Goal: Task Accomplishment & Management: Use online tool/utility

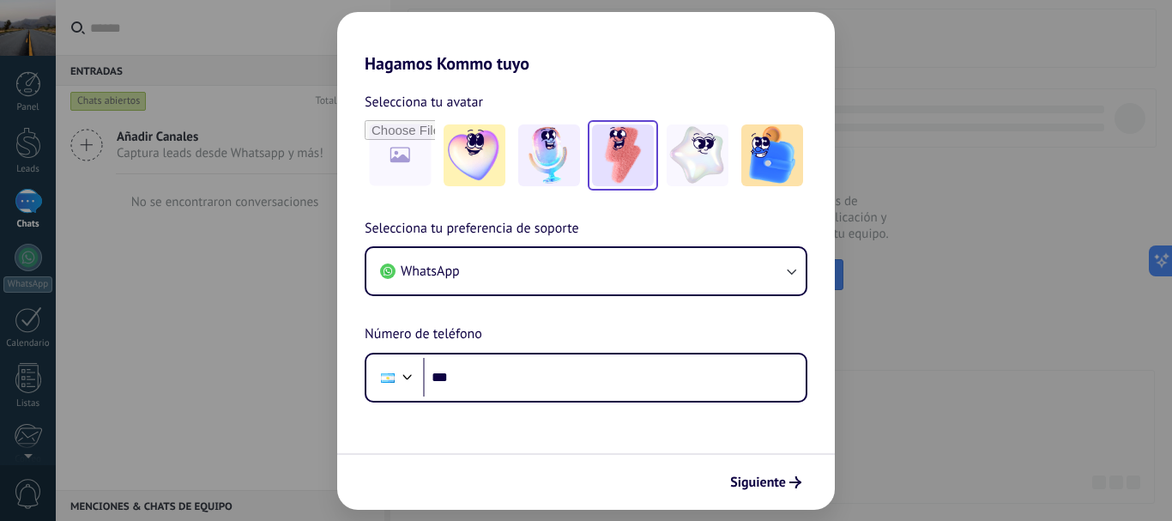
click at [609, 159] on img at bounding box center [623, 155] width 62 height 62
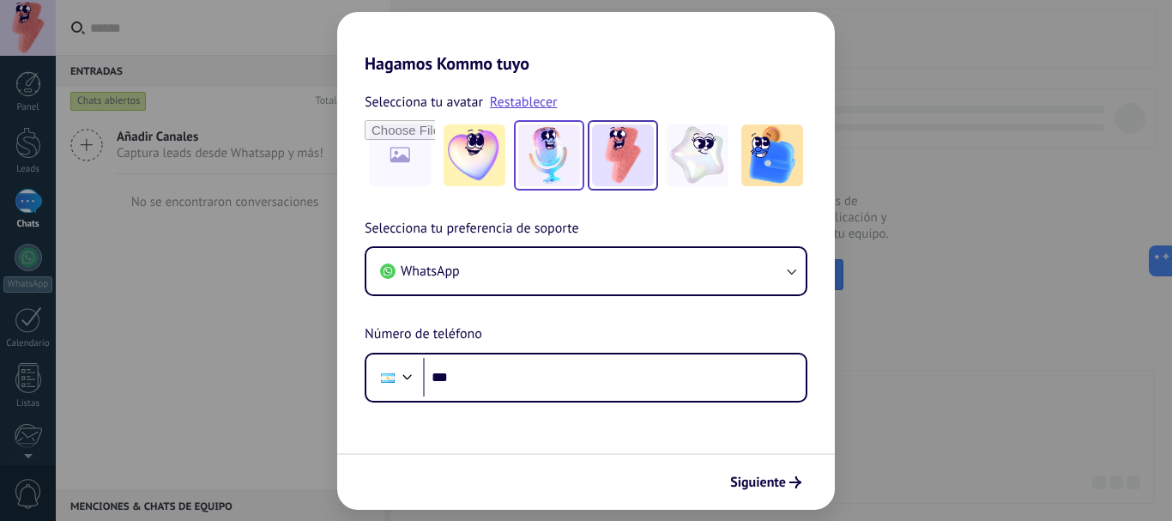
click at [544, 152] on img at bounding box center [549, 155] width 62 height 62
click at [612, 149] on img at bounding box center [623, 155] width 62 height 62
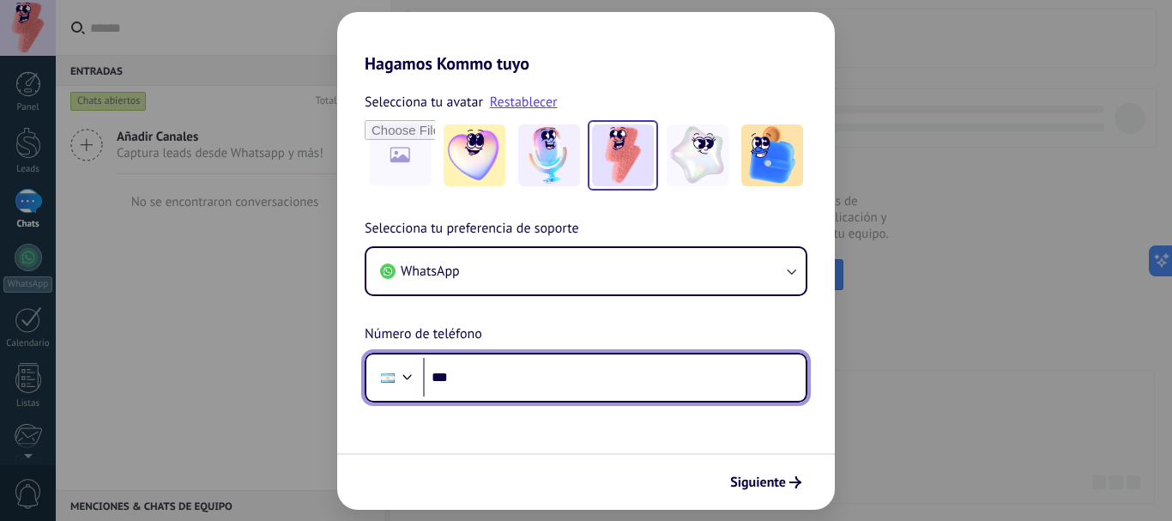
click at [495, 377] on input "***" at bounding box center [614, 377] width 383 height 39
type input "**********"
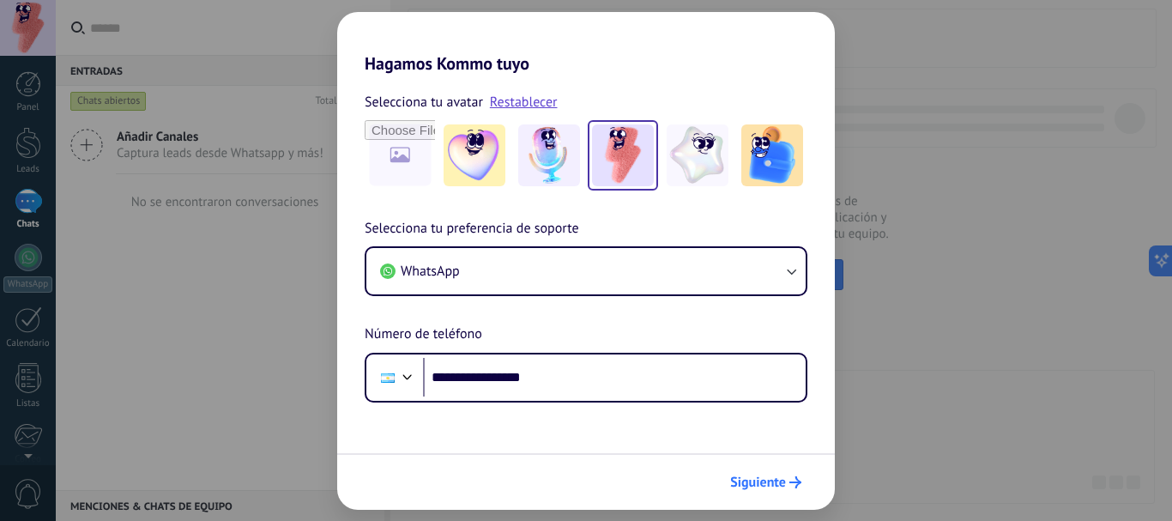
click at [788, 485] on span "Siguiente" at bounding box center [765, 482] width 71 height 12
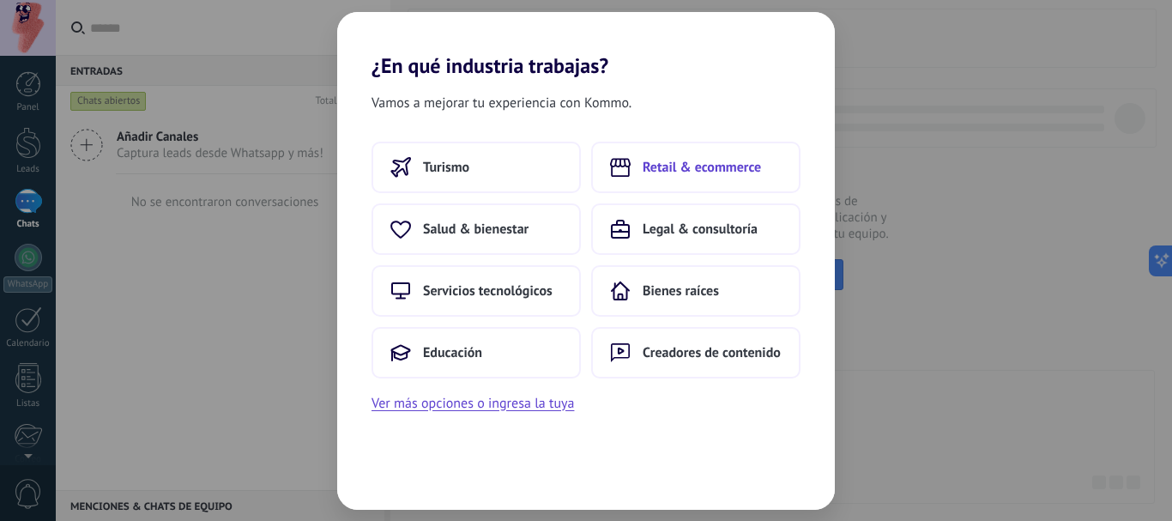
click at [661, 171] on span "Retail & ecommerce" at bounding box center [702, 167] width 118 height 17
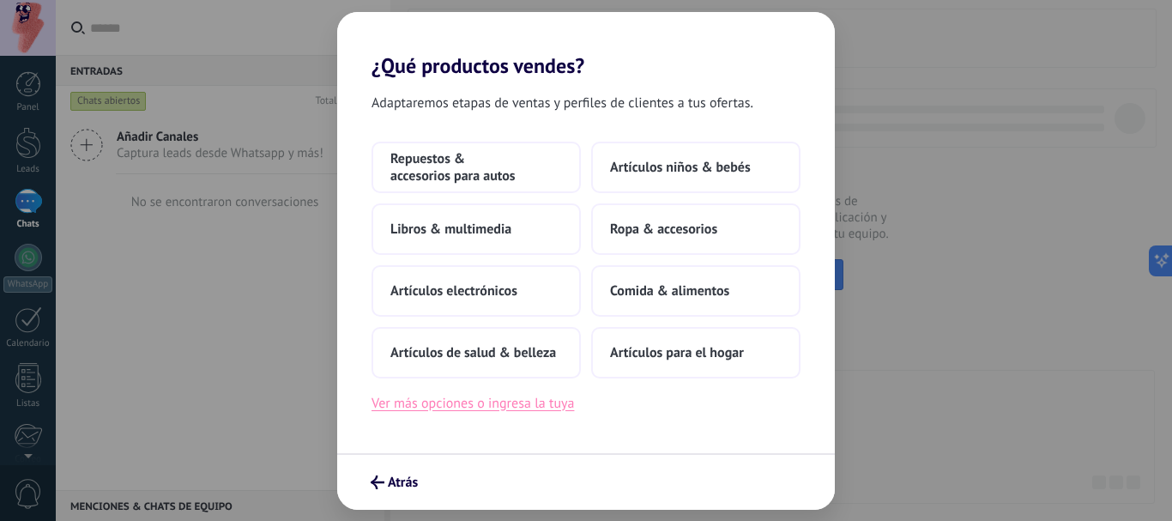
click at [484, 404] on button "Ver más opciones o ingresa la tuya" at bounding box center [472, 403] width 202 height 22
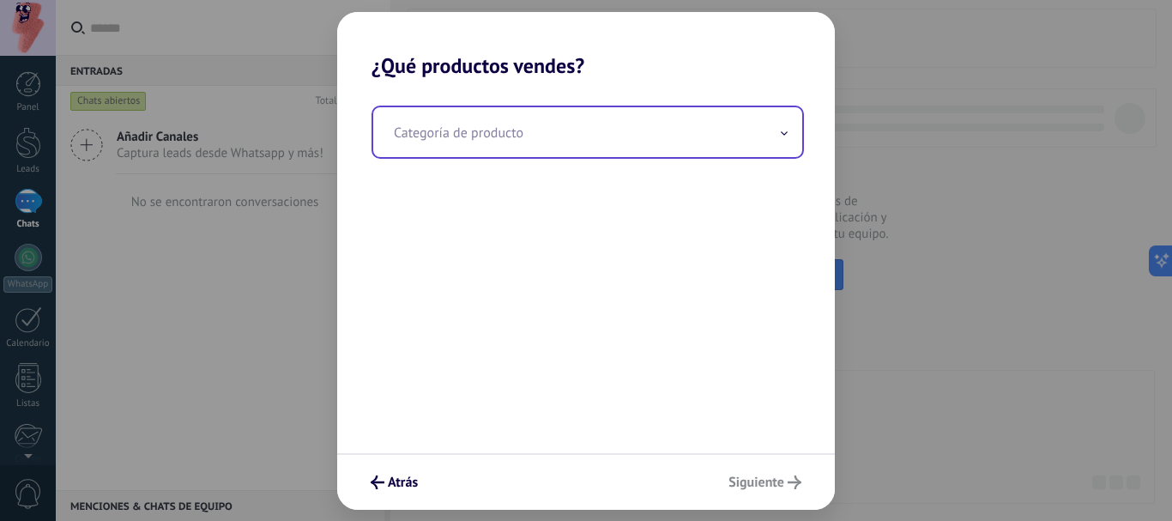
click at [474, 148] on input "text" at bounding box center [587, 132] width 429 height 50
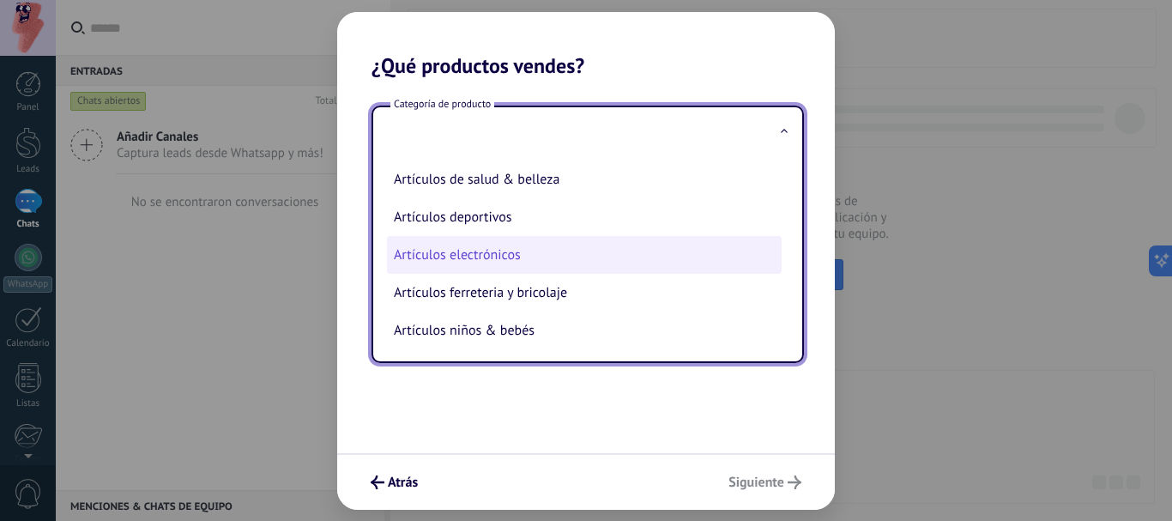
click at [492, 255] on li "Artículos electrónicos" at bounding box center [584, 255] width 395 height 38
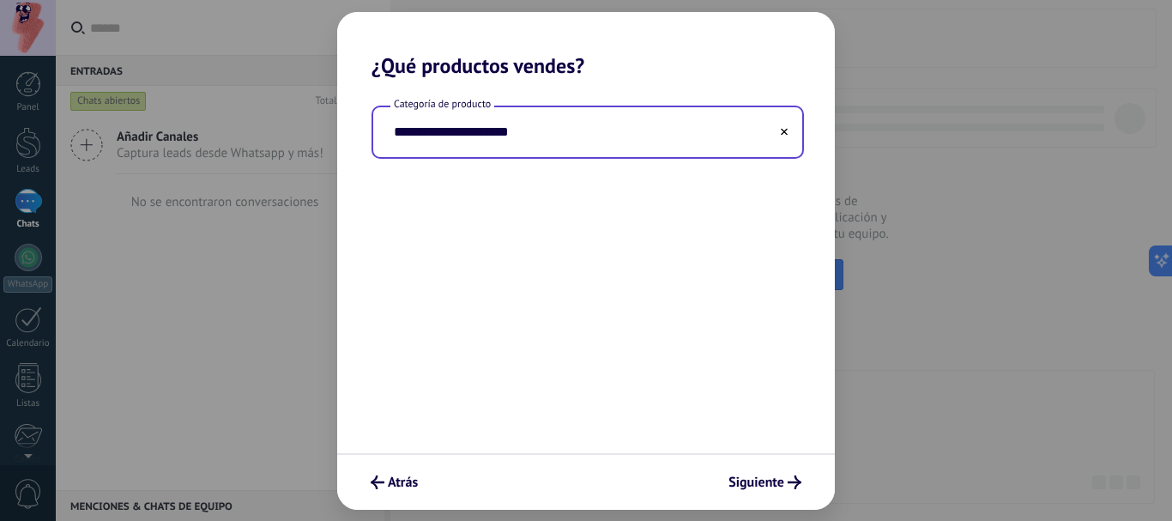
type input "**********"
click at [768, 476] on span "Siguiente" at bounding box center [756, 482] width 56 height 12
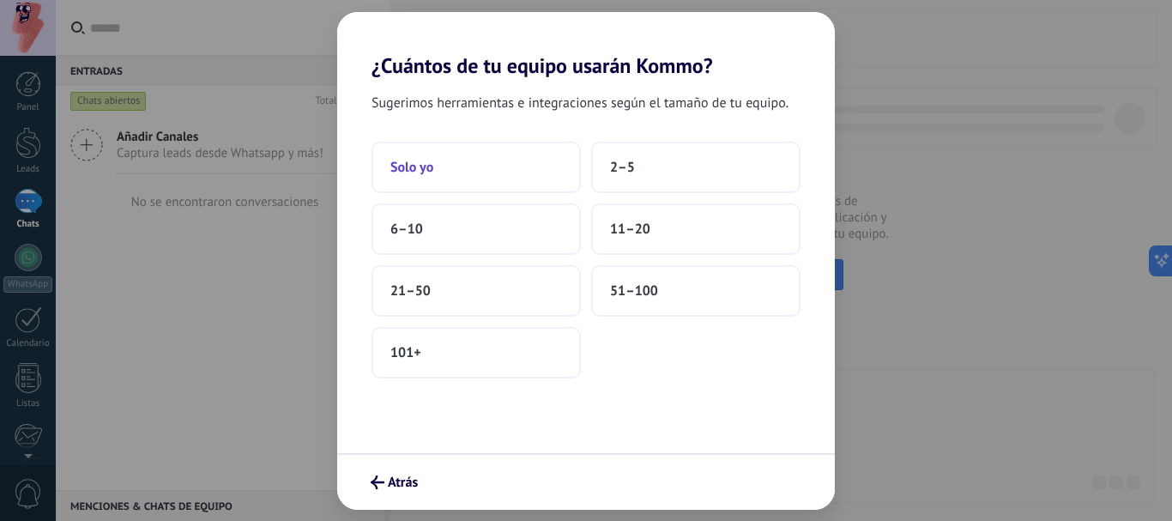
click at [446, 158] on button "Solo yo" at bounding box center [475, 167] width 209 height 51
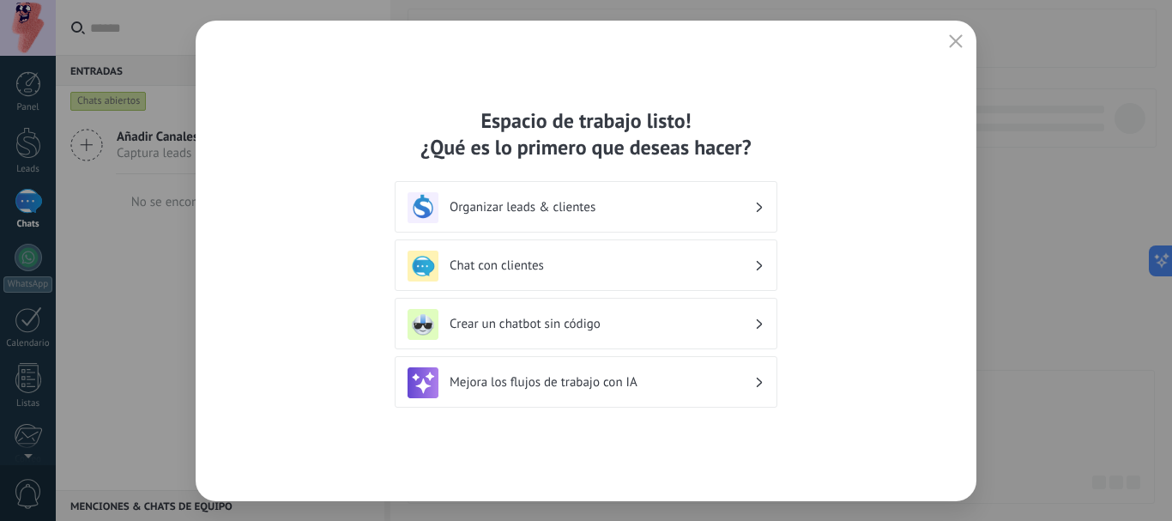
click at [528, 325] on h3 "Crear un chatbot sin código" at bounding box center [602, 324] width 305 height 16
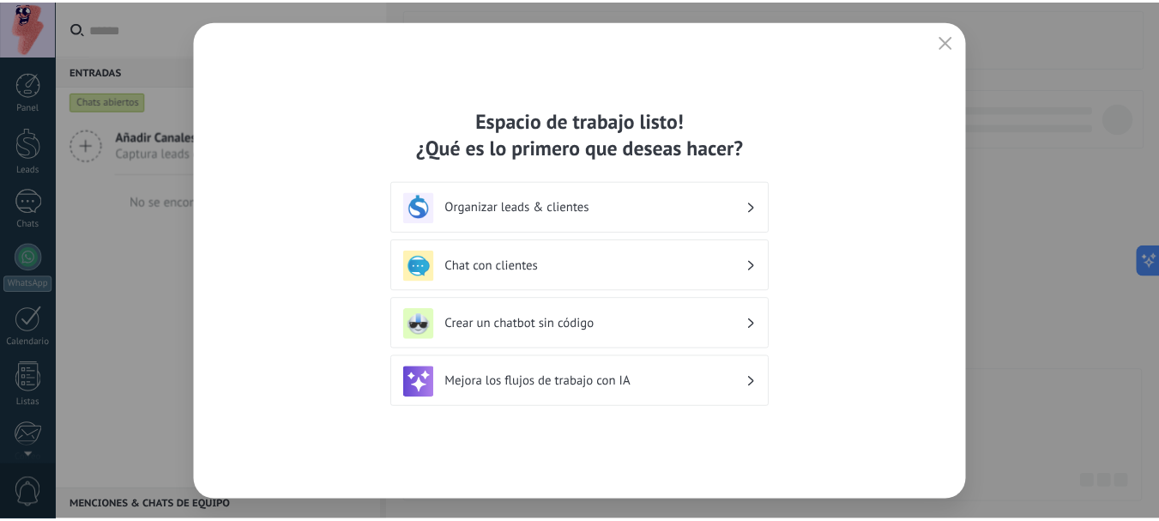
scroll to position [193, 0]
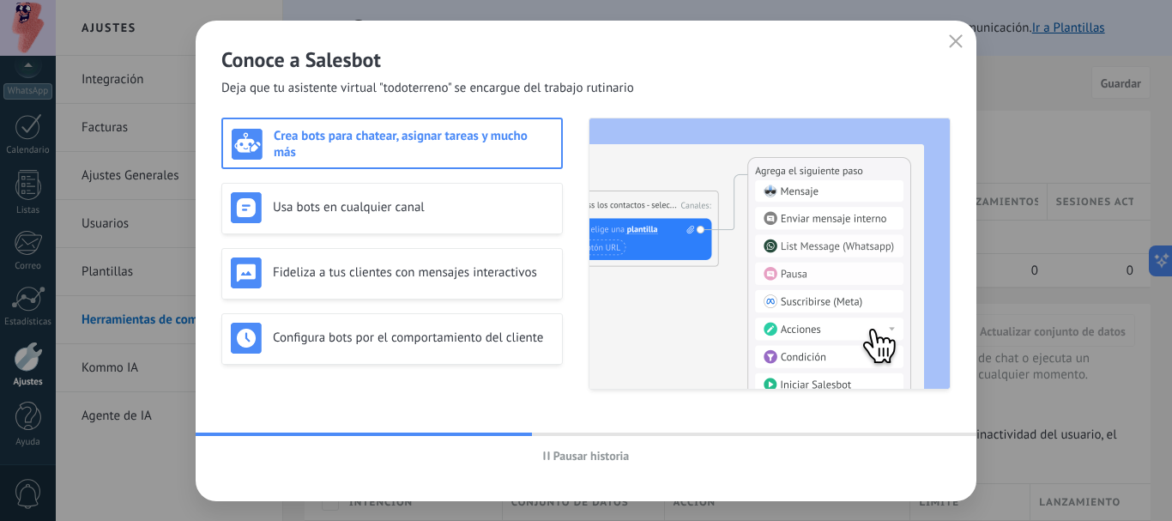
click at [543, 454] on icon "button" at bounding box center [546, 455] width 7 height 9
click at [543, 454] on button "Iniciar historia" at bounding box center [586, 456] width 100 height 26
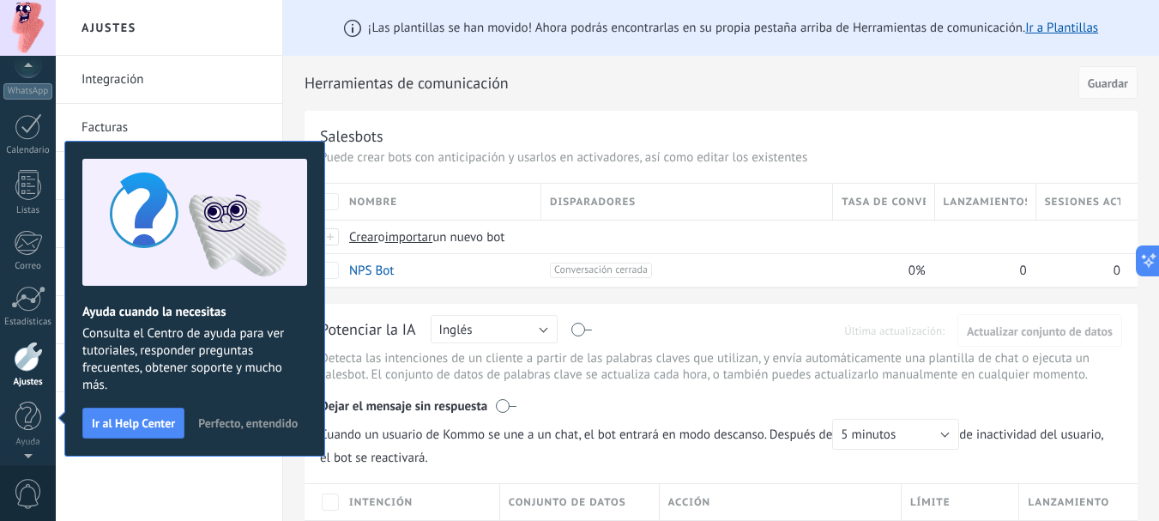
scroll to position [9, 0]
click at [566, 87] on h2 "Herramientas de comunicación" at bounding box center [689, 83] width 768 height 34
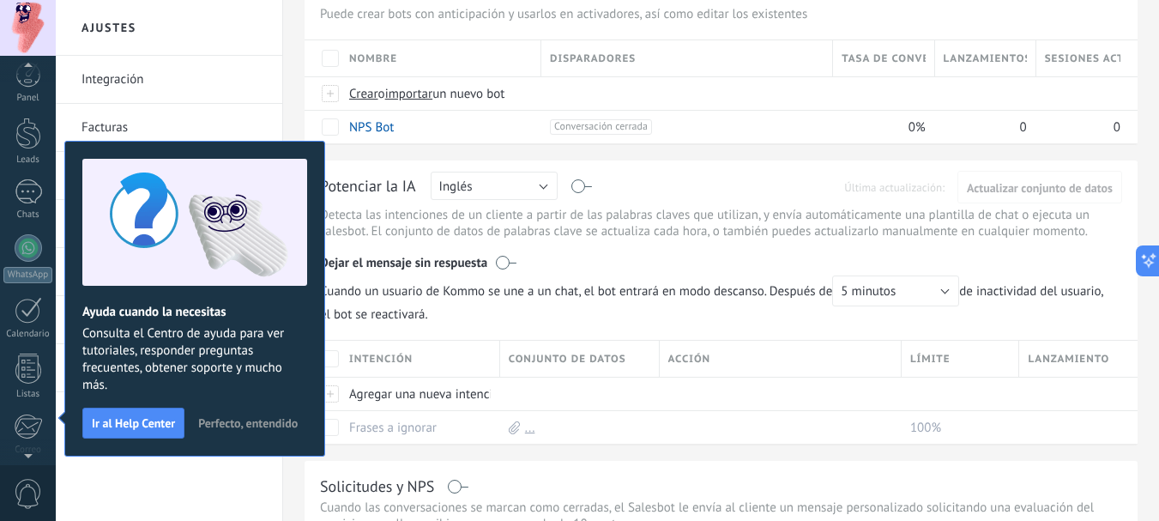
click at [219, 426] on span "Perfecto, entendido" at bounding box center [248, 423] width 100 height 12
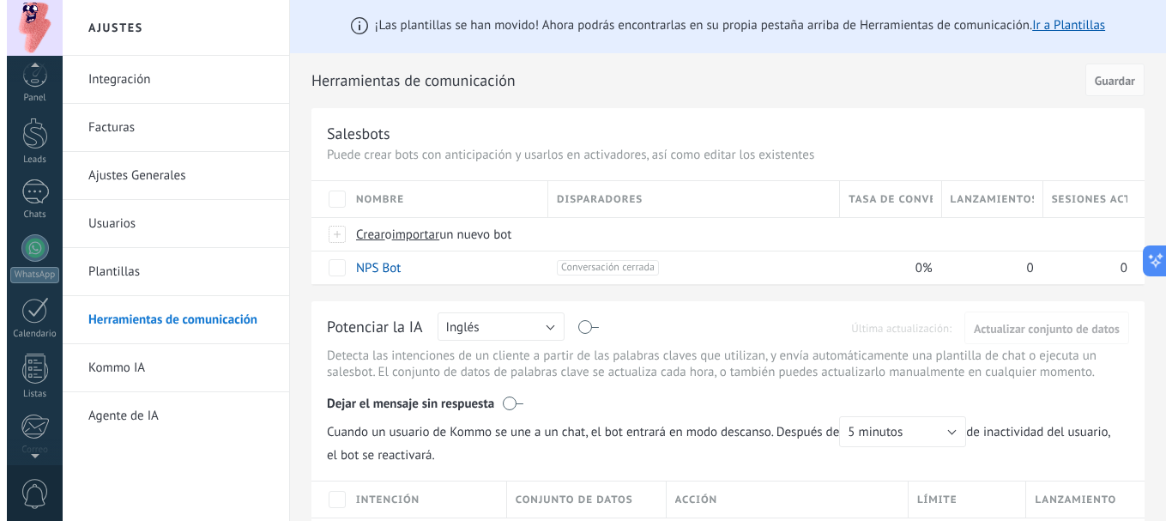
scroll to position [0, 0]
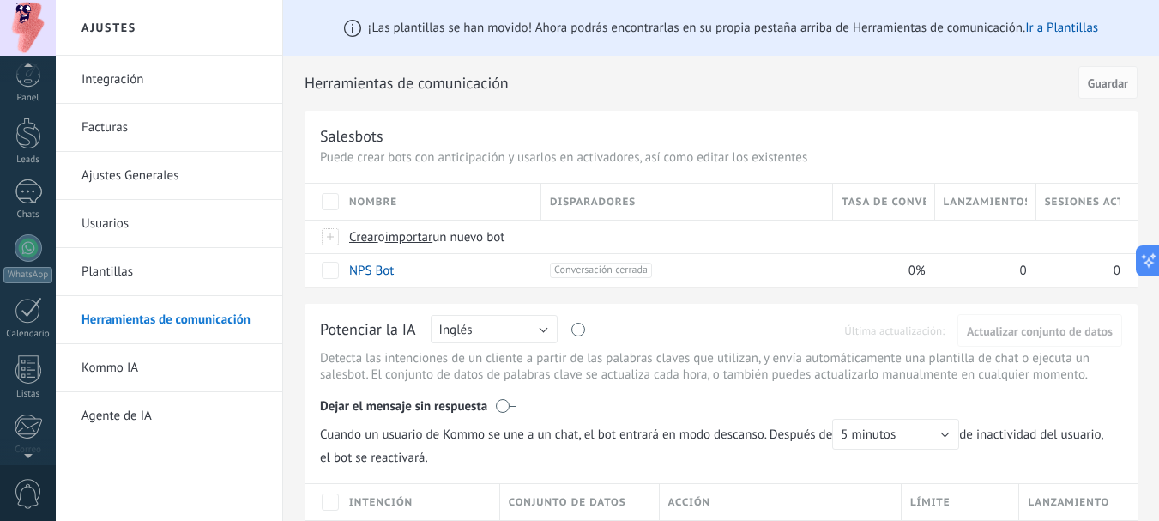
click at [393, 203] on span "Nombre" at bounding box center [373, 202] width 48 height 16
click at [385, 203] on span "Nombre" at bounding box center [373, 202] width 48 height 16
click at [574, 201] on span "Disparadores" at bounding box center [593, 202] width 86 height 16
click at [359, 238] on span "Crear" at bounding box center [363, 237] width 29 height 16
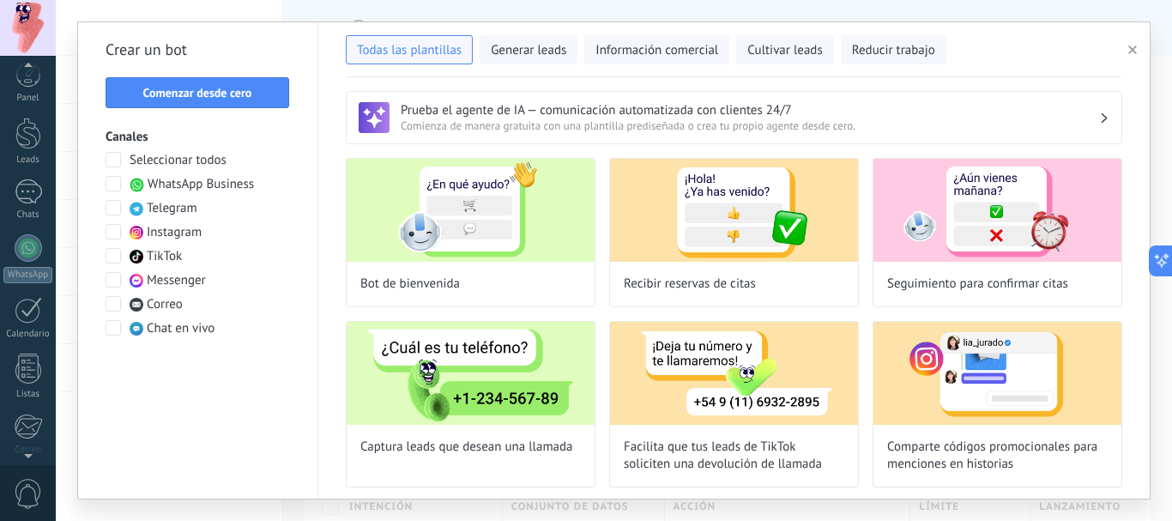
click at [116, 183] on span at bounding box center [113, 183] width 15 height 15
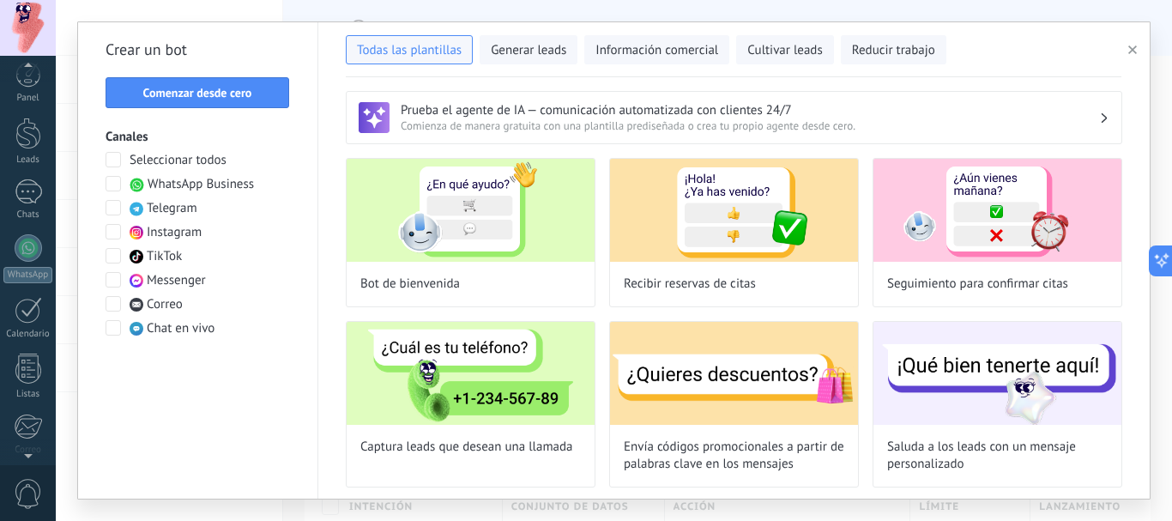
click at [115, 155] on span at bounding box center [113, 159] width 15 height 15
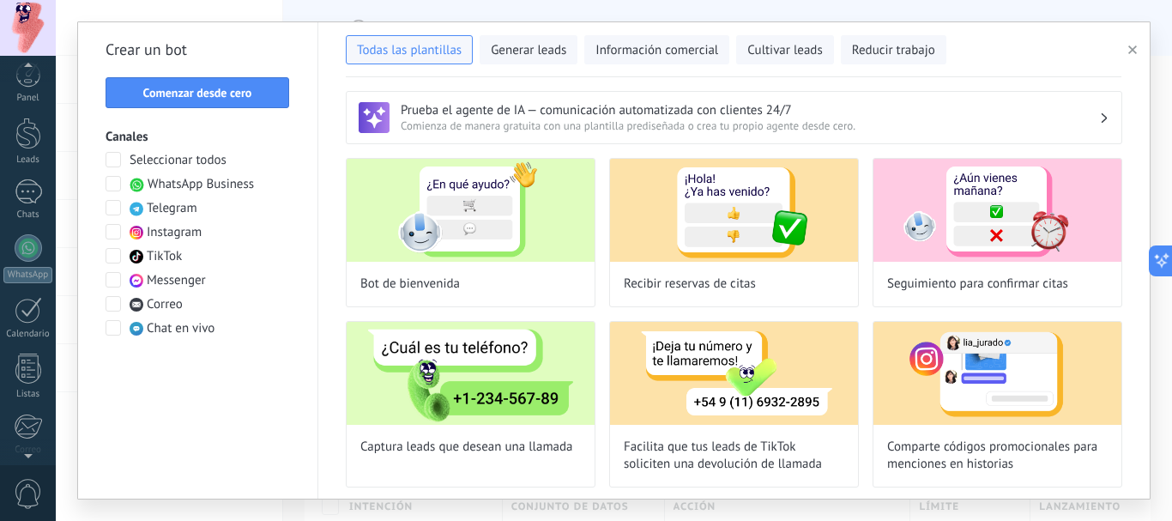
click at [115, 155] on span at bounding box center [113, 159] width 15 height 15
click at [114, 155] on span at bounding box center [113, 159] width 15 height 15
click at [107, 184] on span at bounding box center [113, 183] width 15 height 15
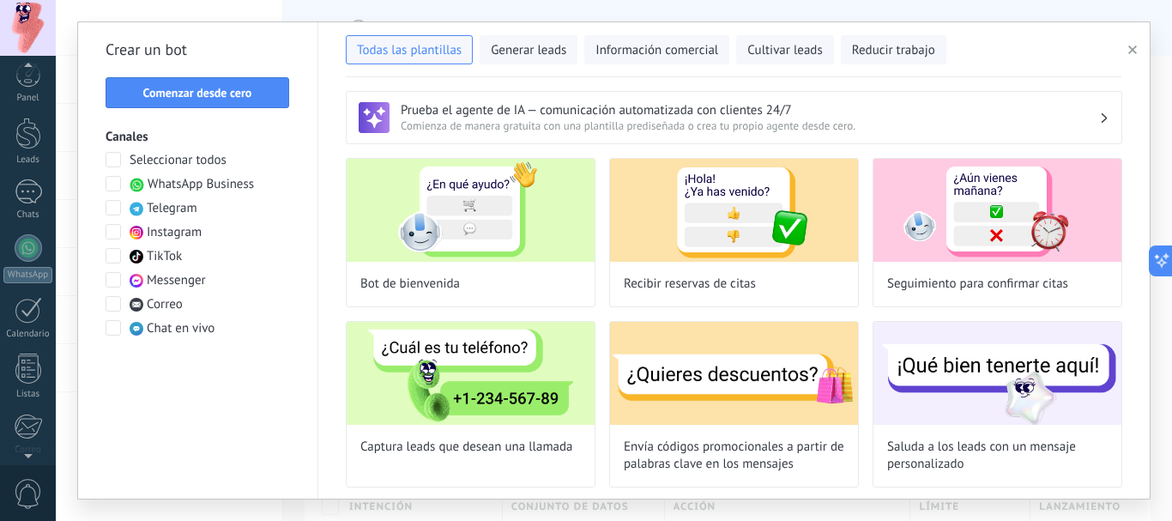
click at [110, 230] on span at bounding box center [113, 231] width 15 height 15
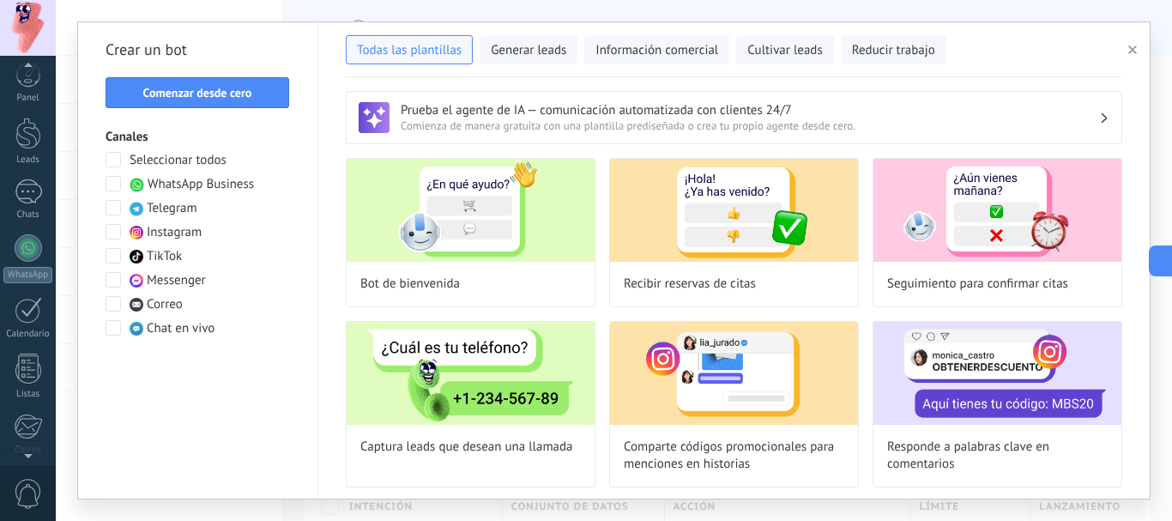
click at [114, 281] on span at bounding box center [113, 279] width 15 height 15
click at [492, 275] on div "Bot de bienvenida" at bounding box center [471, 232] width 250 height 149
type input "**********"
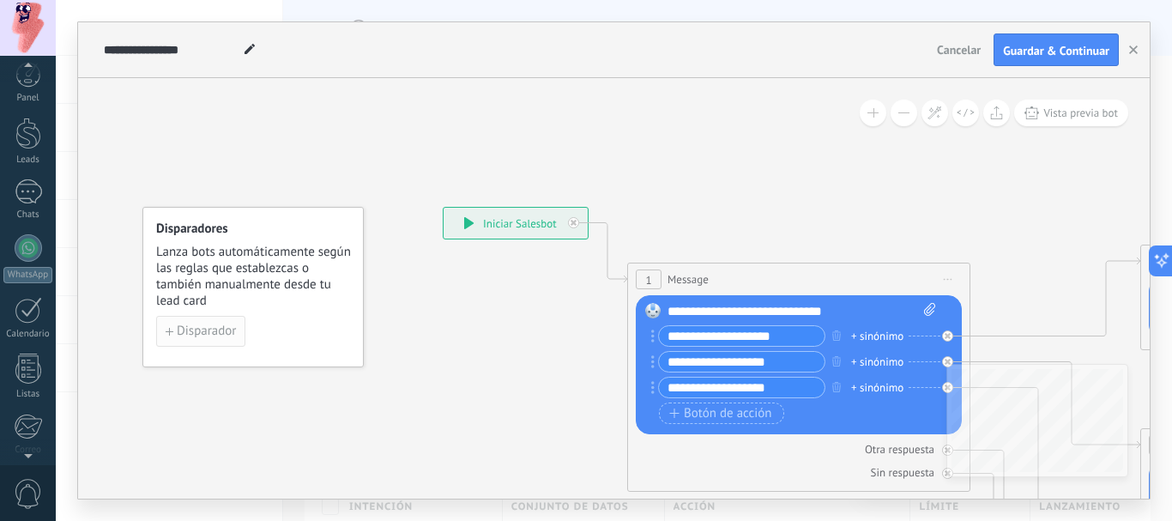
click at [179, 332] on span "Disparador" at bounding box center [206, 331] width 59 height 12
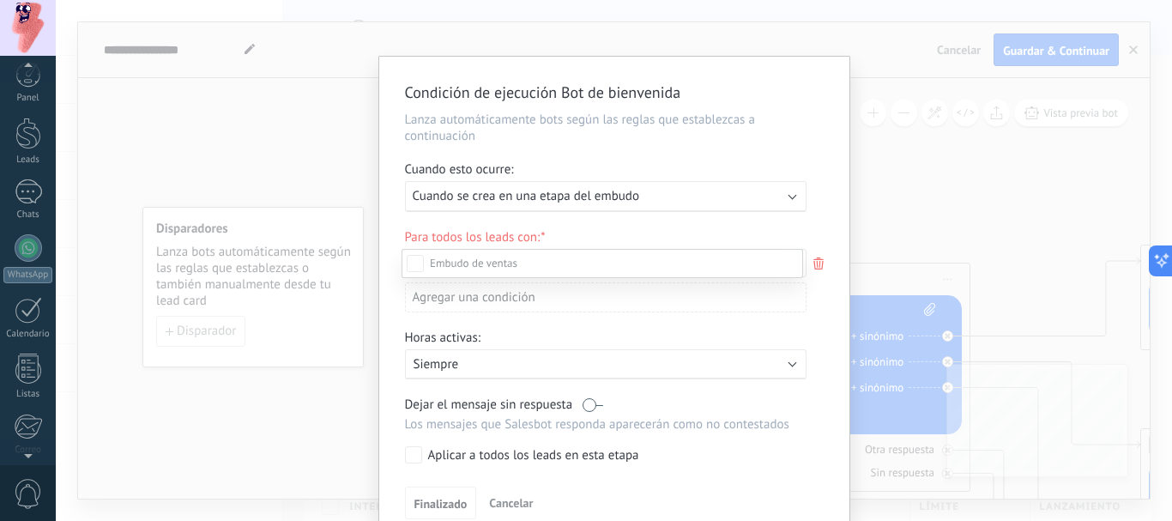
click at [790, 198] on div at bounding box center [614, 260] width 1116 height 521
click at [790, 198] on div "Ejecutar: Cuando se crea en una etapa del embudo" at bounding box center [605, 196] width 401 height 31
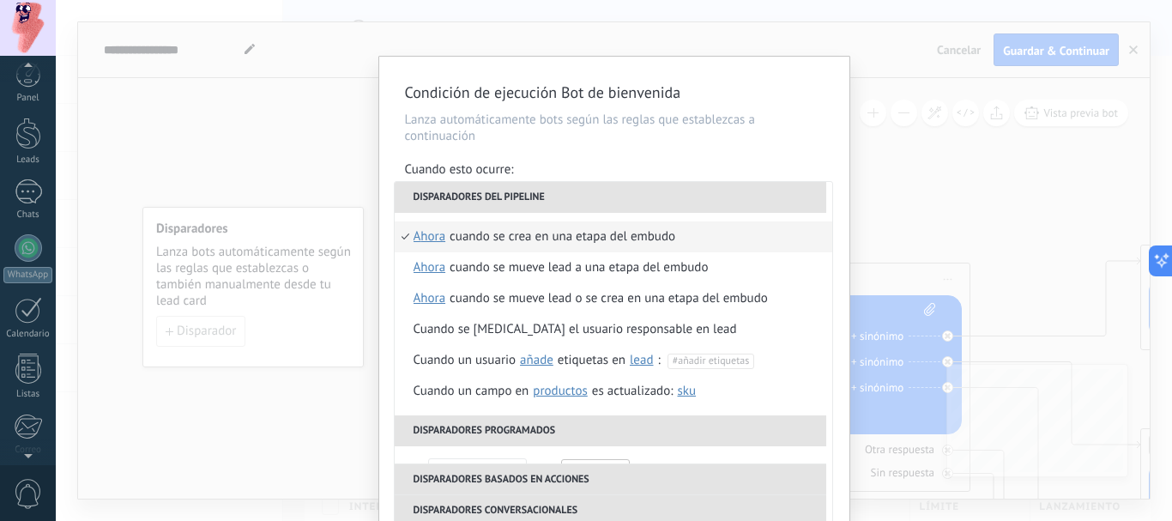
click at [800, 196] on li "Disparadores del pipeline" at bounding box center [611, 197] width 432 height 31
click at [800, 165] on div "Cuando esto ocurre:" at bounding box center [614, 171] width 419 height 20
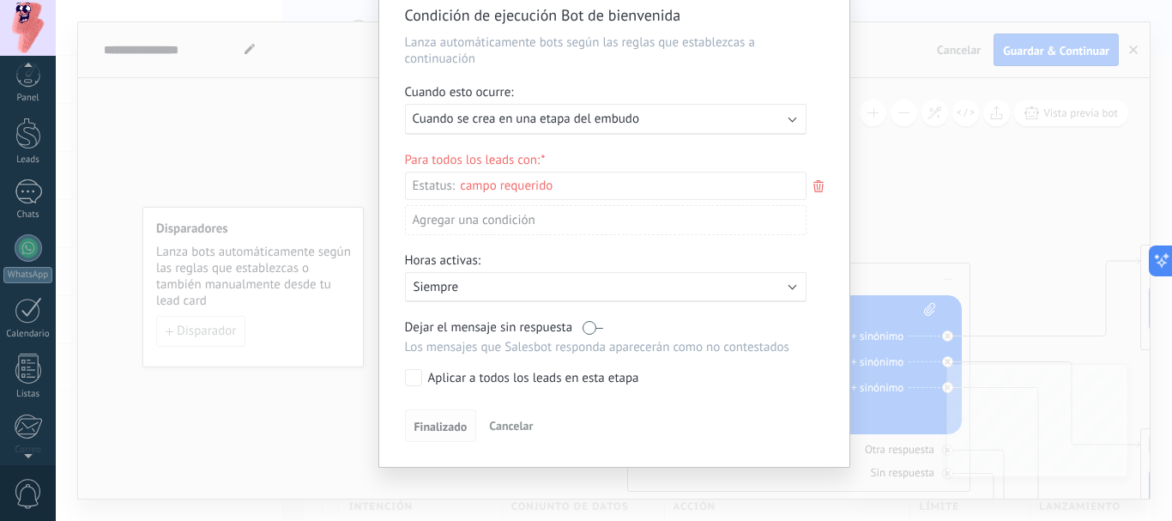
scroll to position [80, 0]
click at [519, 425] on span "Cancelar" at bounding box center [511, 422] width 44 height 15
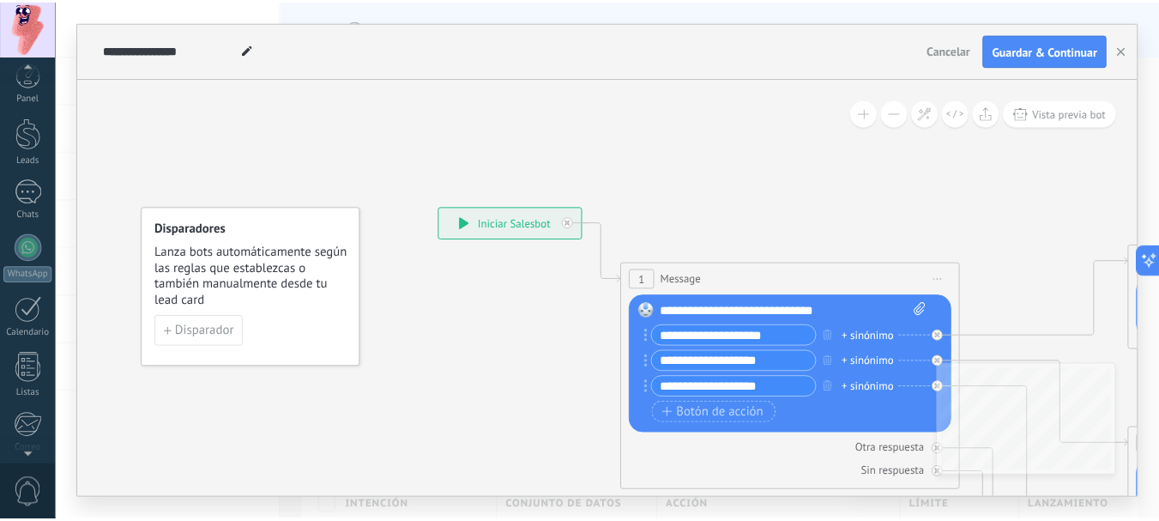
scroll to position [0, 0]
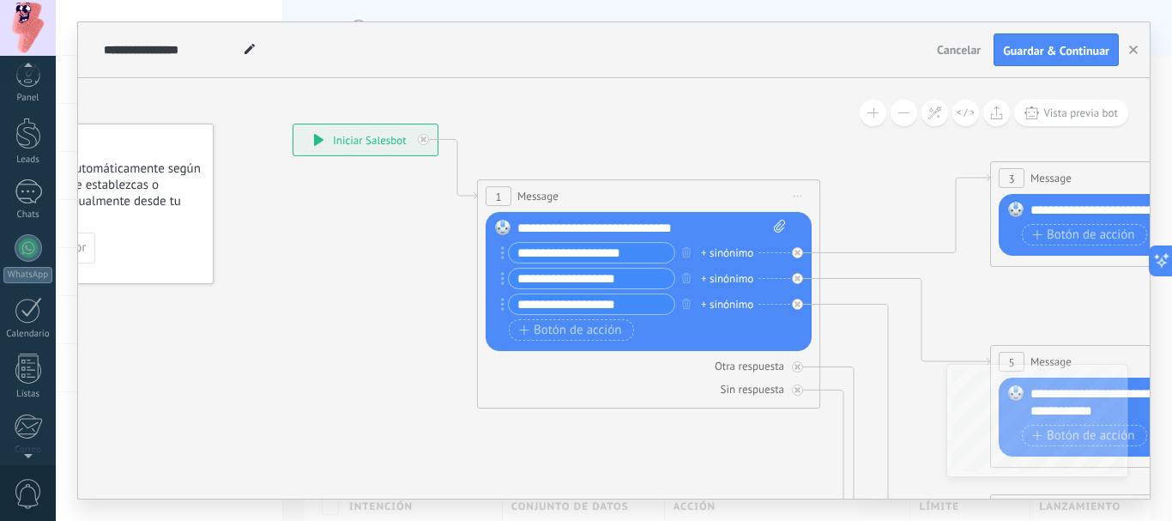
drag, startPoint x: 557, startPoint y: 313, endPoint x: 407, endPoint y: 312, distance: 150.1
click at [741, 251] on div "+ sinónimo" at bounding box center [727, 253] width 52 height 17
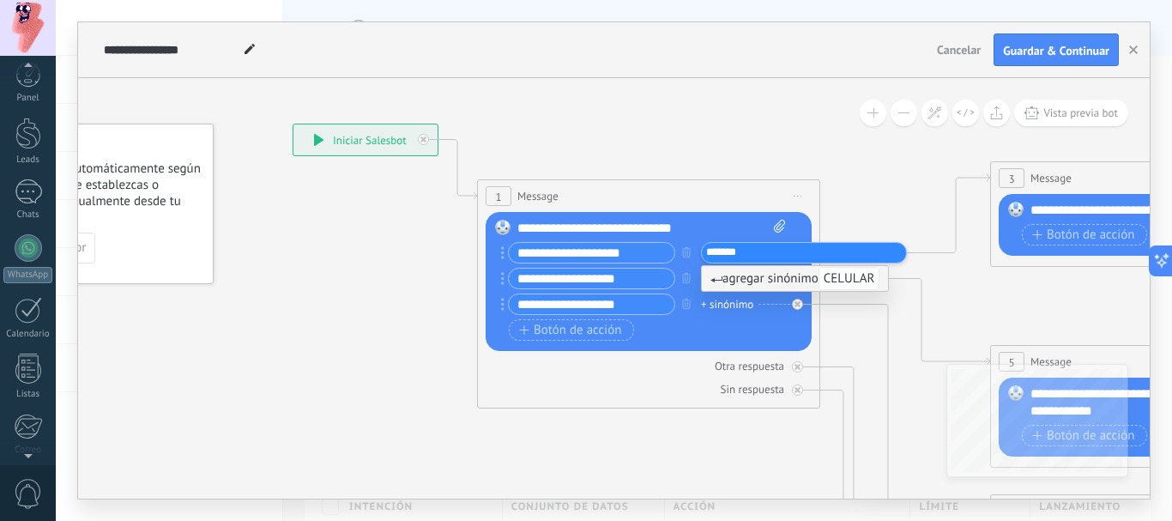
type input "*******"
click at [860, 283] on span "CELULAR" at bounding box center [849, 278] width 62 height 23
click at [727, 278] on div "+ sinónimo" at bounding box center [727, 278] width 52 height 17
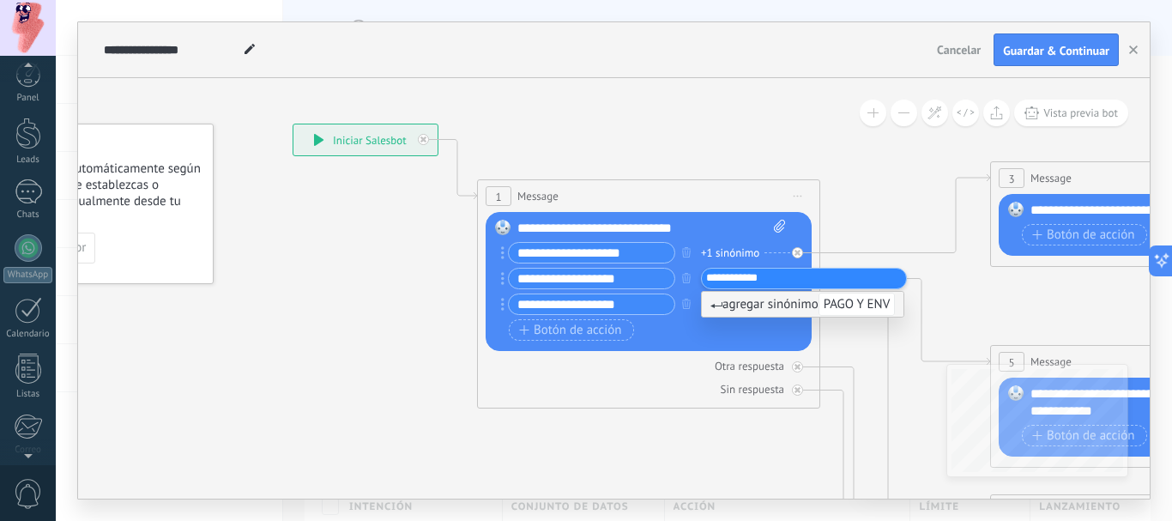
type input "**********"
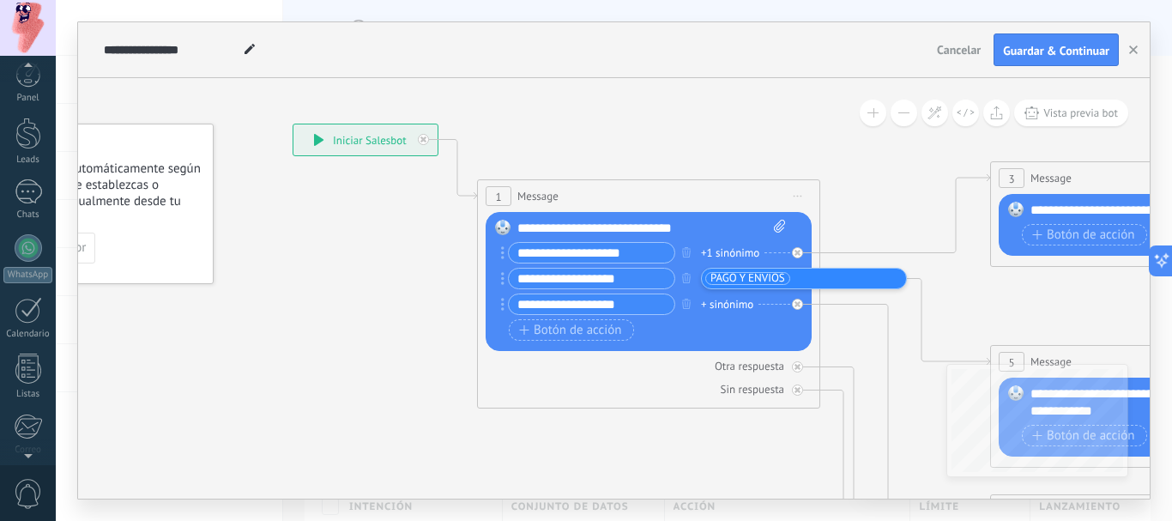
click at [728, 305] on div "+ sinónimo" at bounding box center [727, 304] width 52 height 17
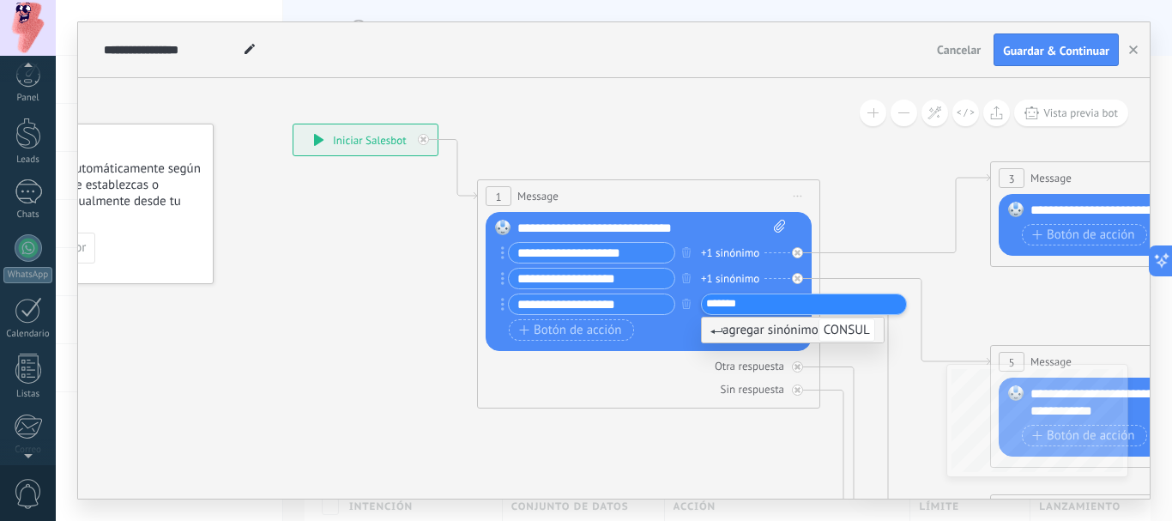
type input "********"
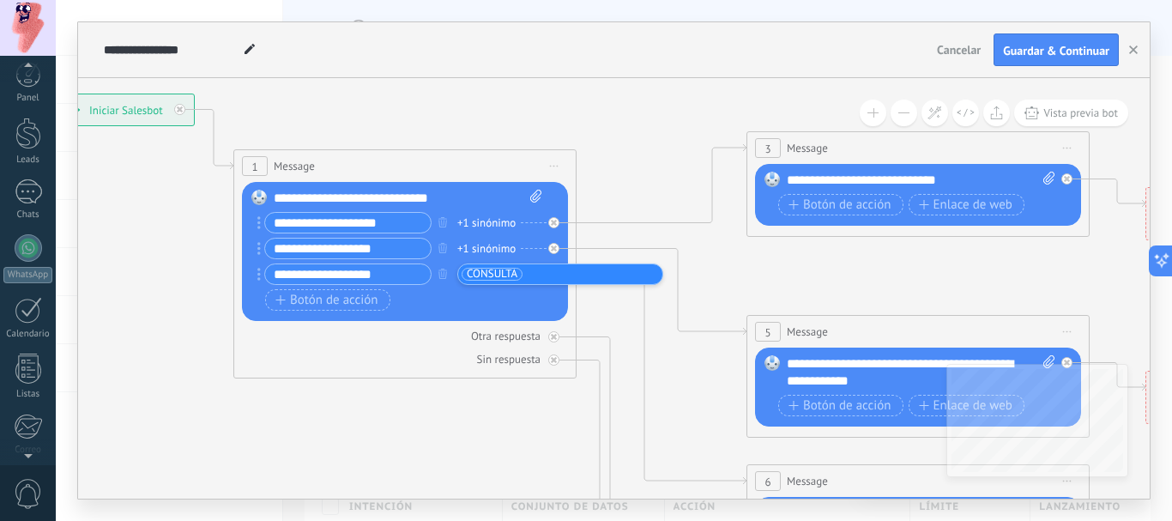
drag, startPoint x: 722, startPoint y: 430, endPoint x: 476, endPoint y: 441, distance: 246.5
click at [476, 441] on icon at bounding box center [957, 522] width 2674 height 1714
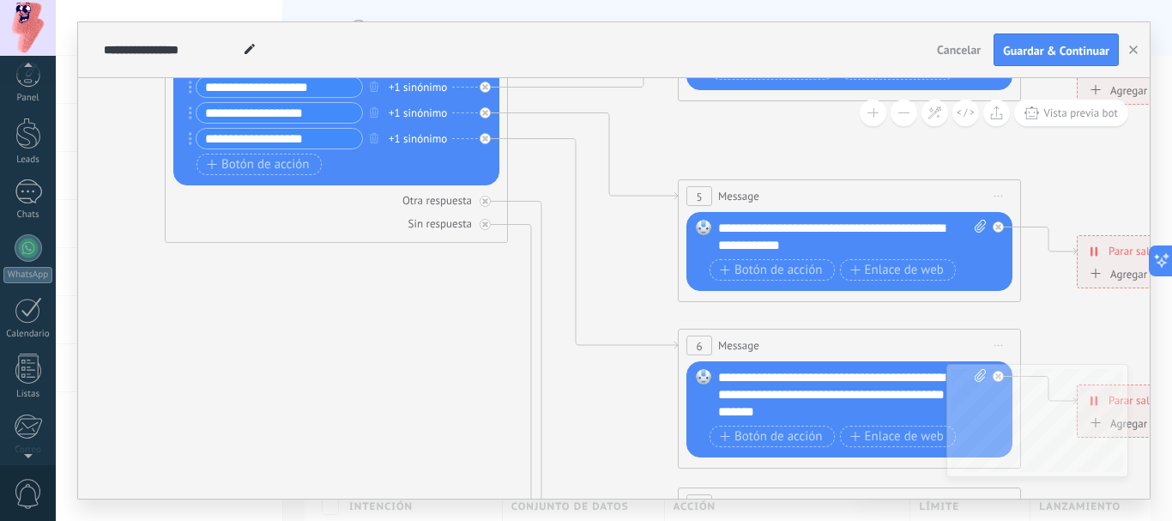
drag, startPoint x: 540, startPoint y: 433, endPoint x: 474, endPoint y: 298, distance: 150.8
click at [474, 298] on icon at bounding box center [888, 386] width 2674 height 1714
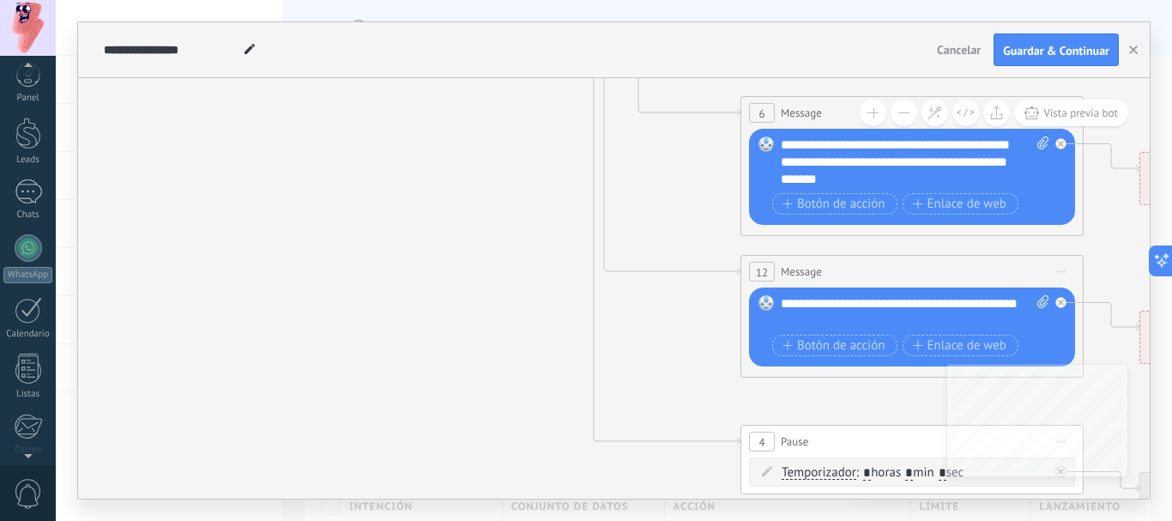
drag, startPoint x: 469, startPoint y: 317, endPoint x: 503, endPoint y: 199, distance: 122.2
click at [503, 186] on icon at bounding box center [951, 154] width 2674 height 1714
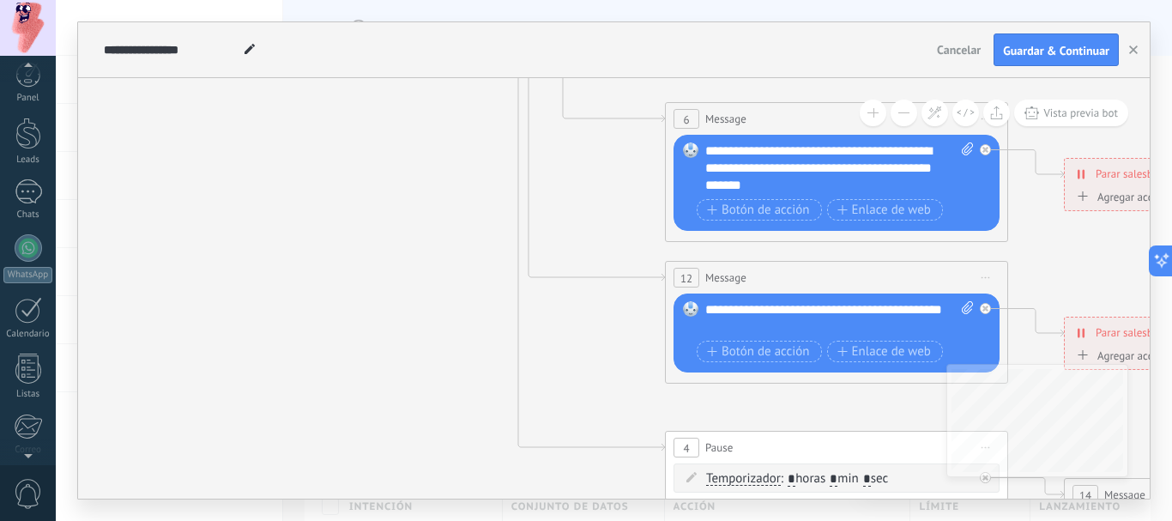
drag, startPoint x: 507, startPoint y: 343, endPoint x: 432, endPoint y: 349, distance: 75.7
click at [432, 349] on icon at bounding box center [875, 160] width 2674 height 1714
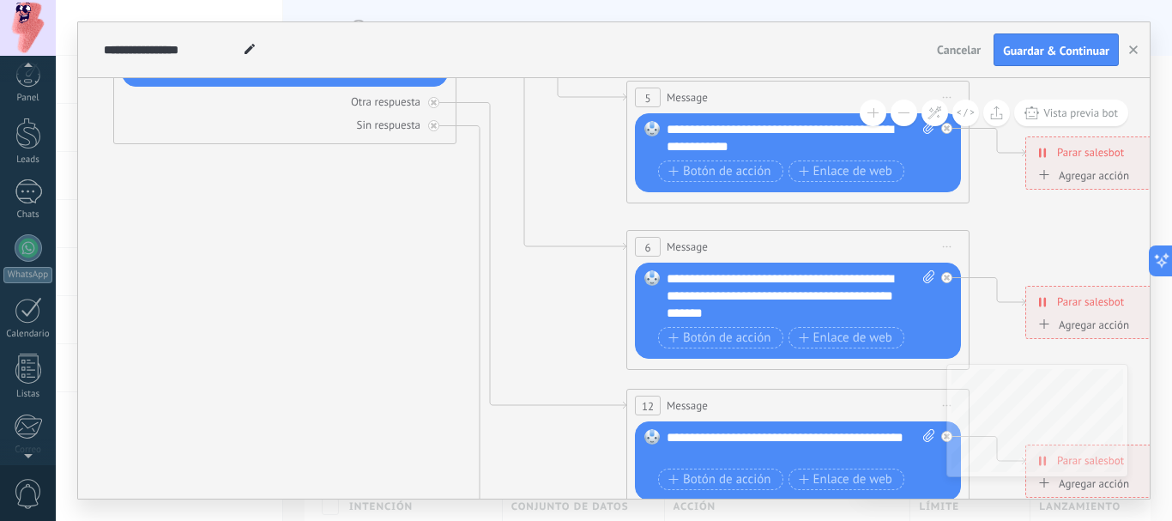
drag, startPoint x: 465, startPoint y: 265, endPoint x: 430, endPoint y: 389, distance: 128.4
click at [426, 398] on icon at bounding box center [837, 287] width 2674 height 1714
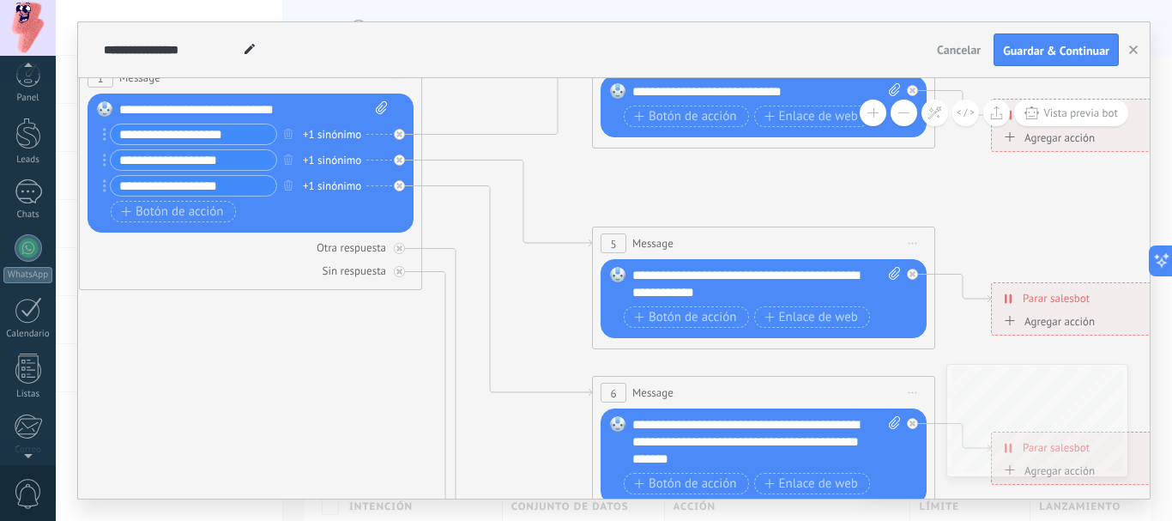
drag, startPoint x: 444, startPoint y: 305, endPoint x: 410, endPoint y: 445, distance: 144.8
click at [410, 445] on icon at bounding box center [803, 433] width 2674 height 1714
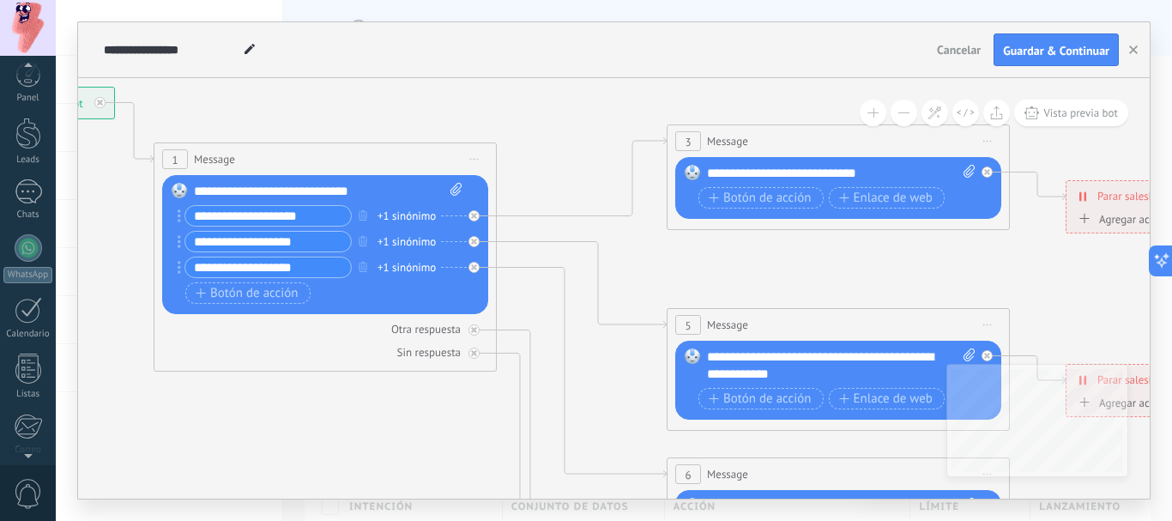
drag, startPoint x: 517, startPoint y: 277, endPoint x: 596, endPoint y: 333, distance: 96.6
click at [596, 333] on icon at bounding box center [877, 515] width 2674 height 1714
click at [966, 169] on icon at bounding box center [968, 171] width 11 height 13
click input "Subir" at bounding box center [0, 0] width 0 height 0
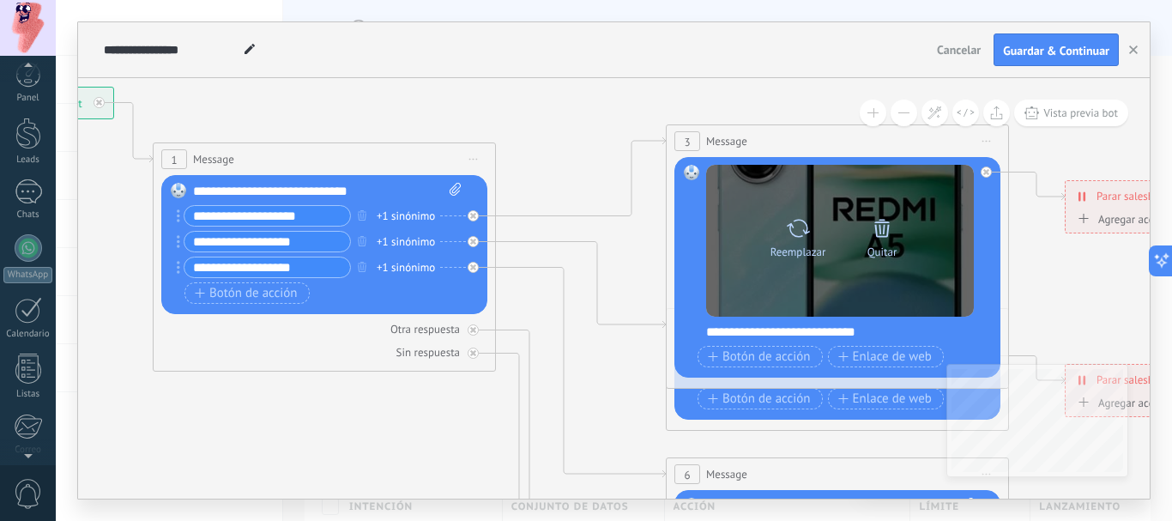
click at [887, 229] on icon at bounding box center [881, 228] width 15 height 18
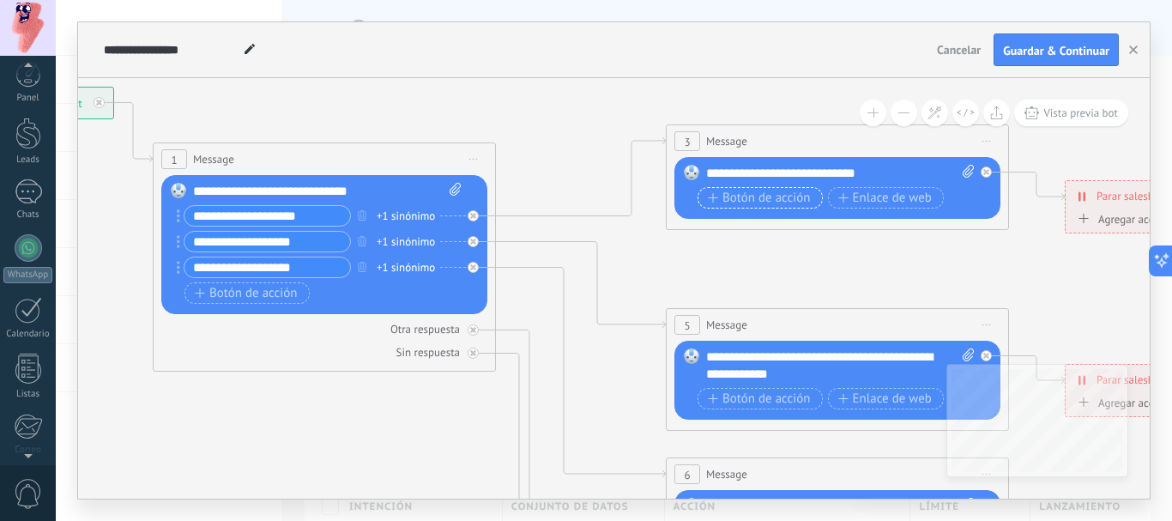
click at [772, 202] on span "Botón de acción" at bounding box center [759, 198] width 103 height 14
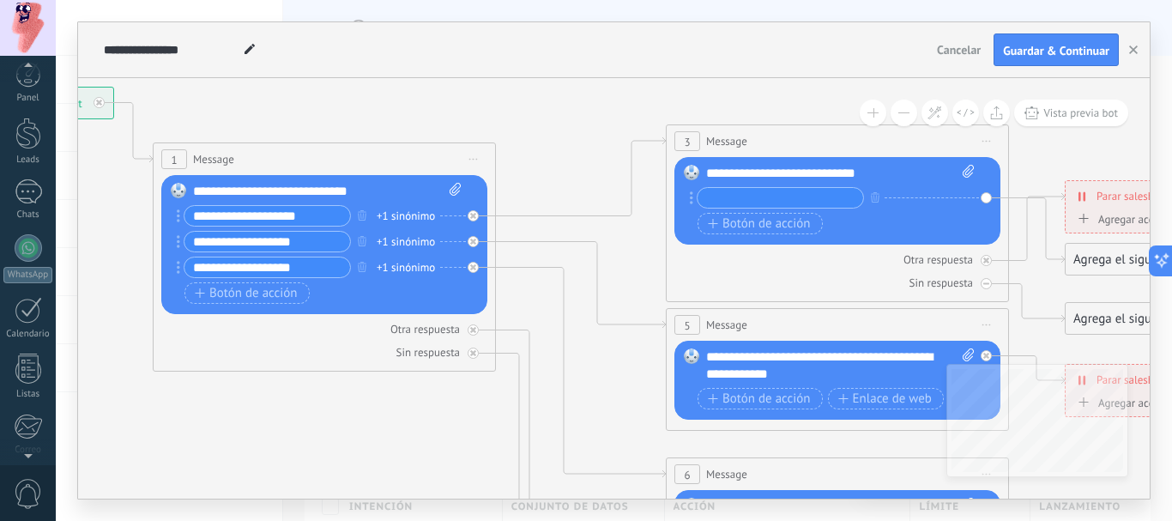
click at [691, 202] on circle at bounding box center [691, 202] width 3 height 3
click at [884, 177] on div "**********" at bounding box center [840, 173] width 269 height 17
click at [830, 224] on div "Botón de acción Enlace de web" at bounding box center [835, 223] width 276 height 21
click at [903, 113] on button at bounding box center [903, 113] width 27 height 27
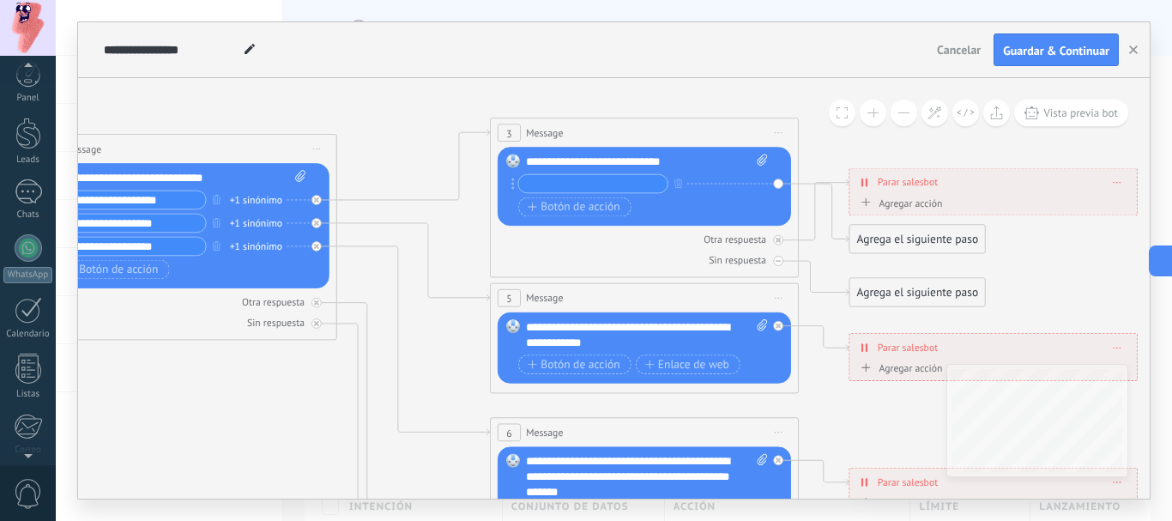
drag, startPoint x: 462, startPoint y: 462, endPoint x: 292, endPoint y: 438, distance: 172.3
click at [292, 438] on icon at bounding box center [679, 469] width 2406 height 1543
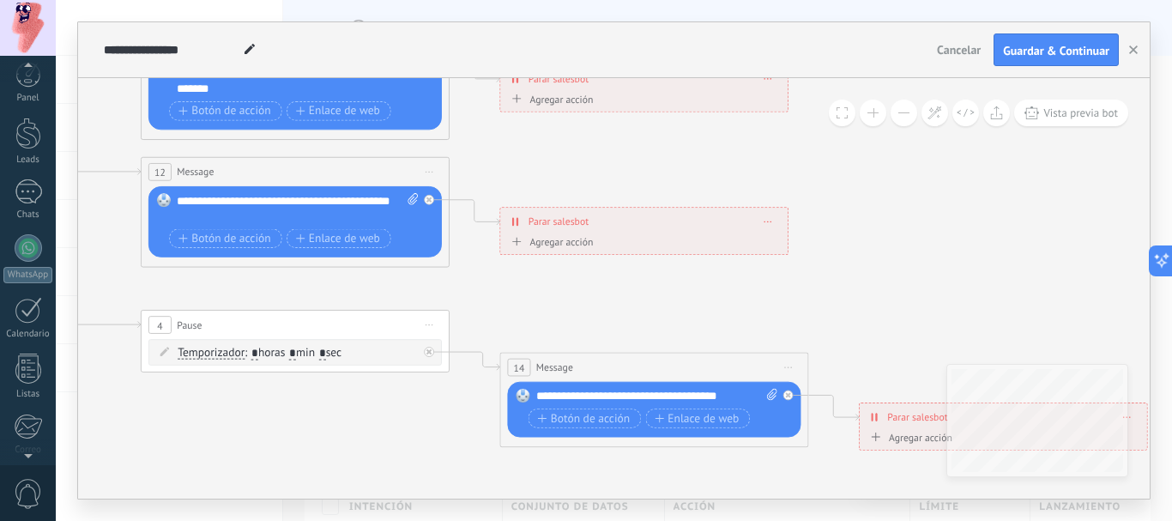
drag, startPoint x: 665, startPoint y: 411, endPoint x: 316, endPoint y: 420, distance: 349.3
click at [316, 420] on icon at bounding box center [330, 66] width 2406 height 1543
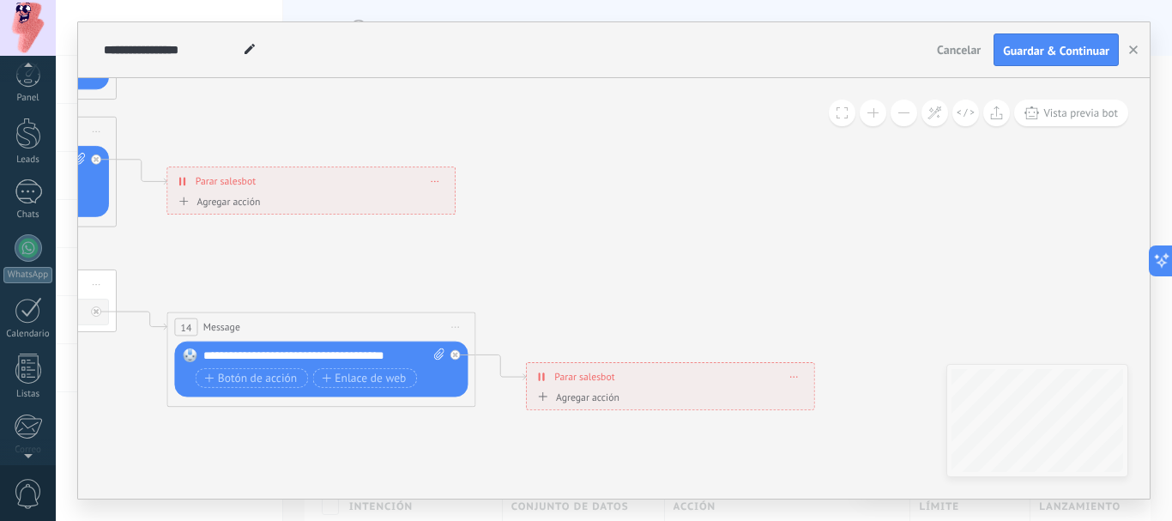
drag, startPoint x: 770, startPoint y: 478, endPoint x: 436, endPoint y: 410, distance: 340.5
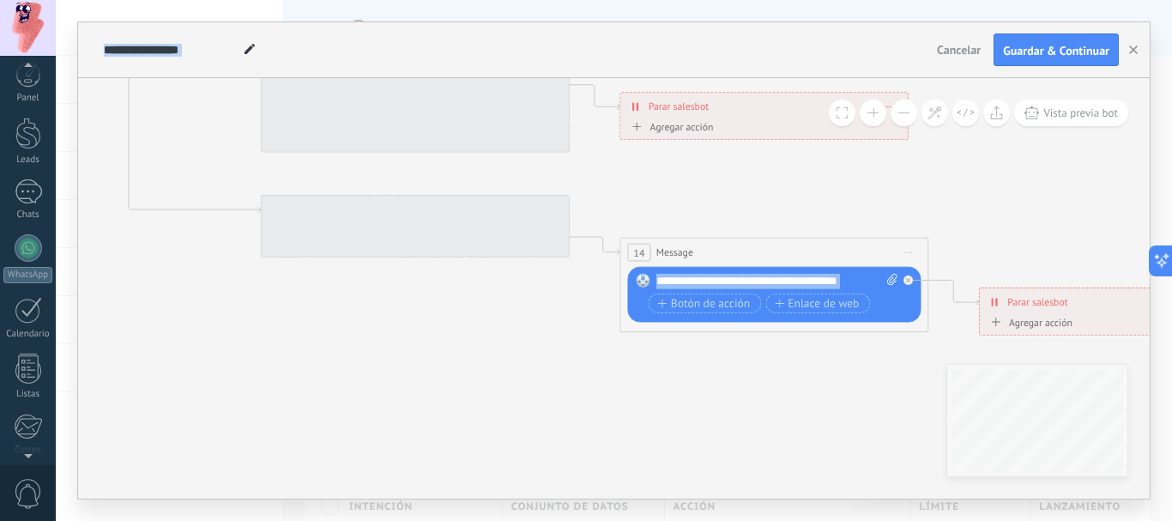
click at [1115, 407] on div "**********" at bounding box center [614, 288] width 1072 height 420
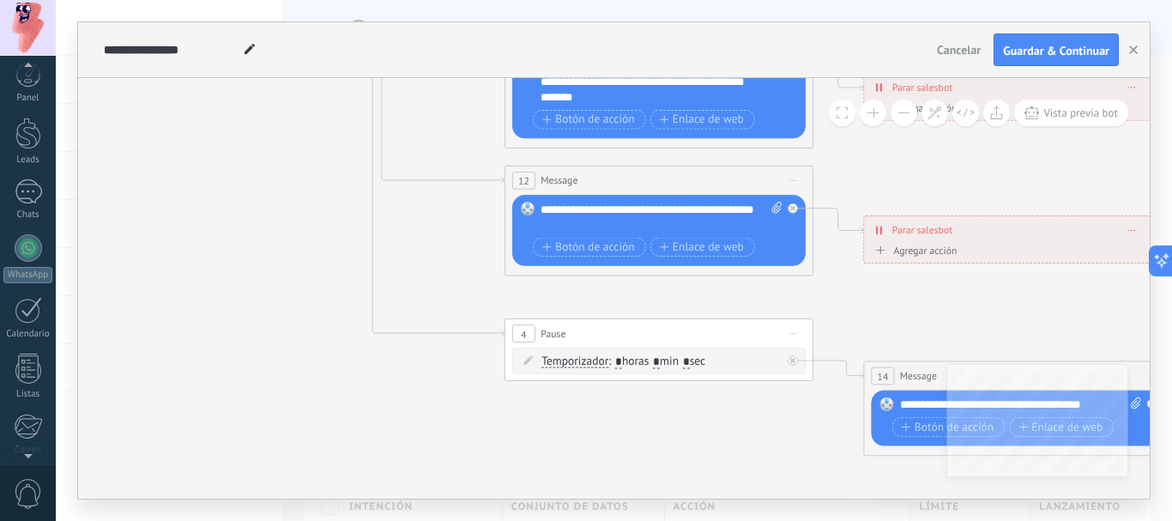
drag, startPoint x: 572, startPoint y: 426, endPoint x: 727, endPoint y: 480, distance: 164.4
click at [736, 494] on icon at bounding box center [693, 74] width 2406 height 1543
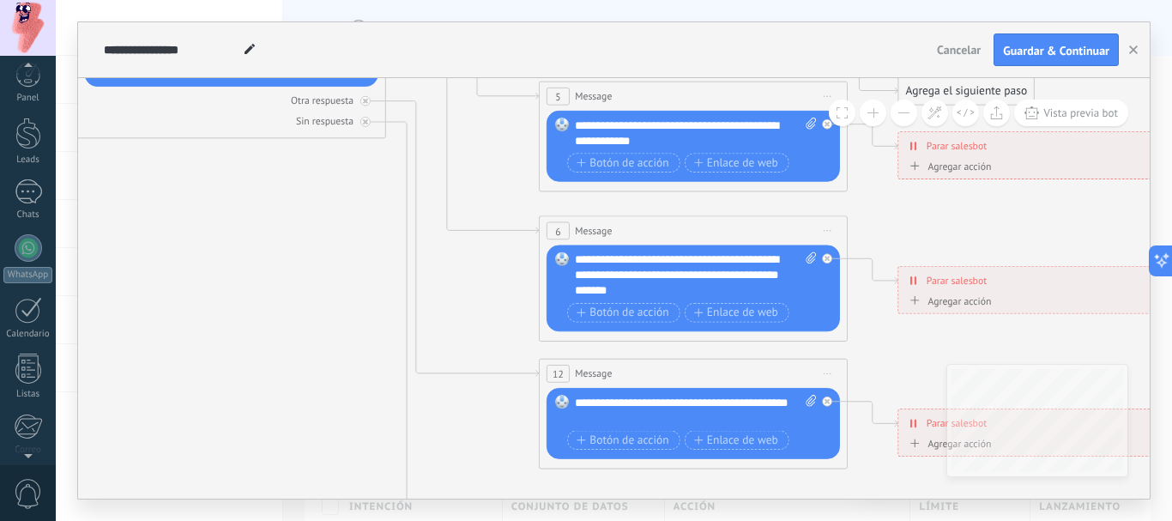
drag, startPoint x: 319, startPoint y: 395, endPoint x: 377, endPoint y: 435, distance: 69.7
click at [366, 471] on icon at bounding box center [728, 267] width 2406 height 1543
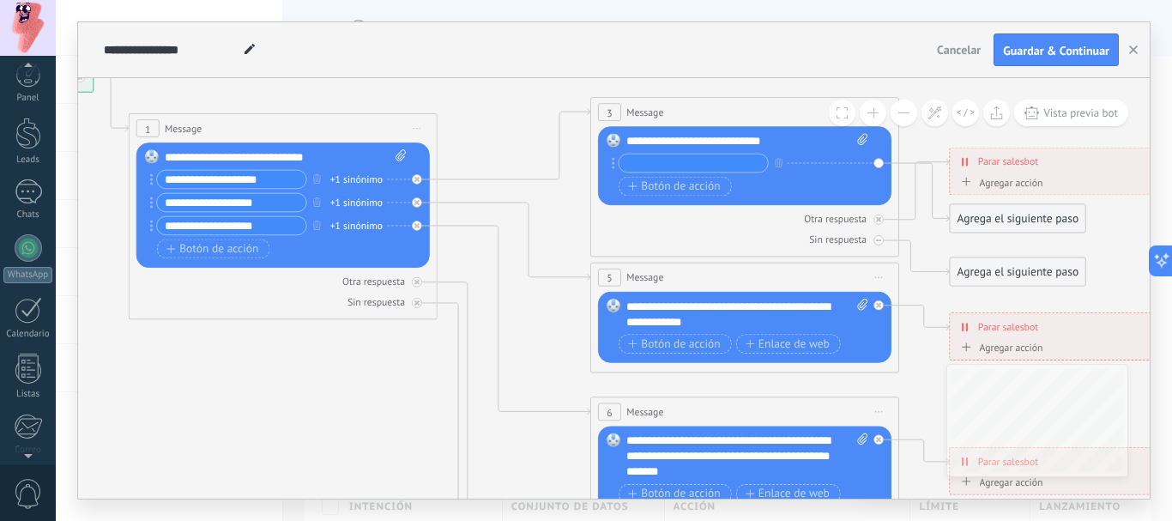
drag, startPoint x: 303, startPoint y: 313, endPoint x: 328, endPoint y: 468, distance: 156.4
click at [328, 468] on icon at bounding box center [779, 448] width 2406 height 1543
click at [964, 45] on span "Cancelar" at bounding box center [959, 49] width 44 height 15
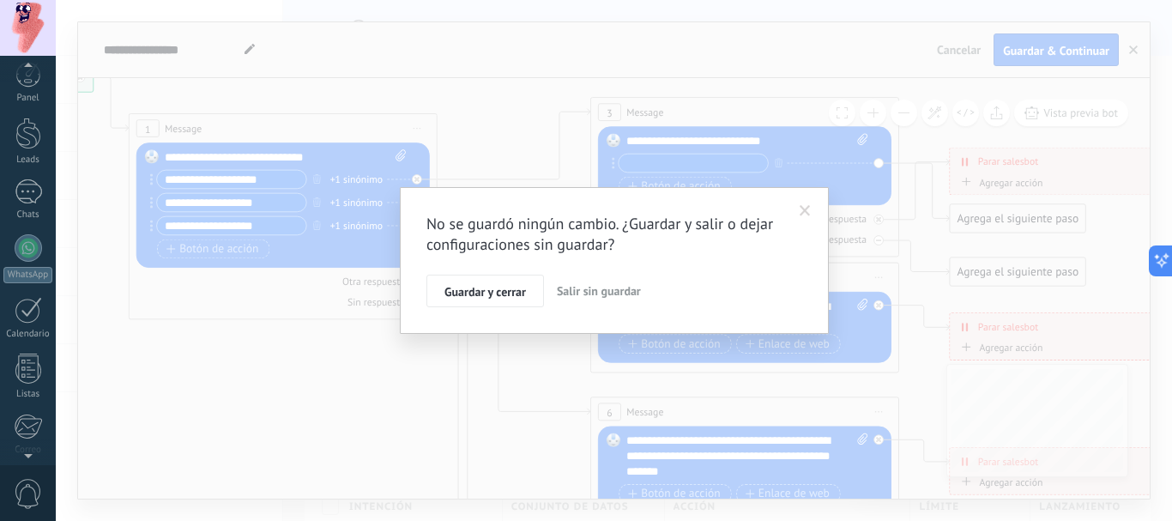
click at [575, 290] on span "Salir sin guardar" at bounding box center [599, 290] width 84 height 15
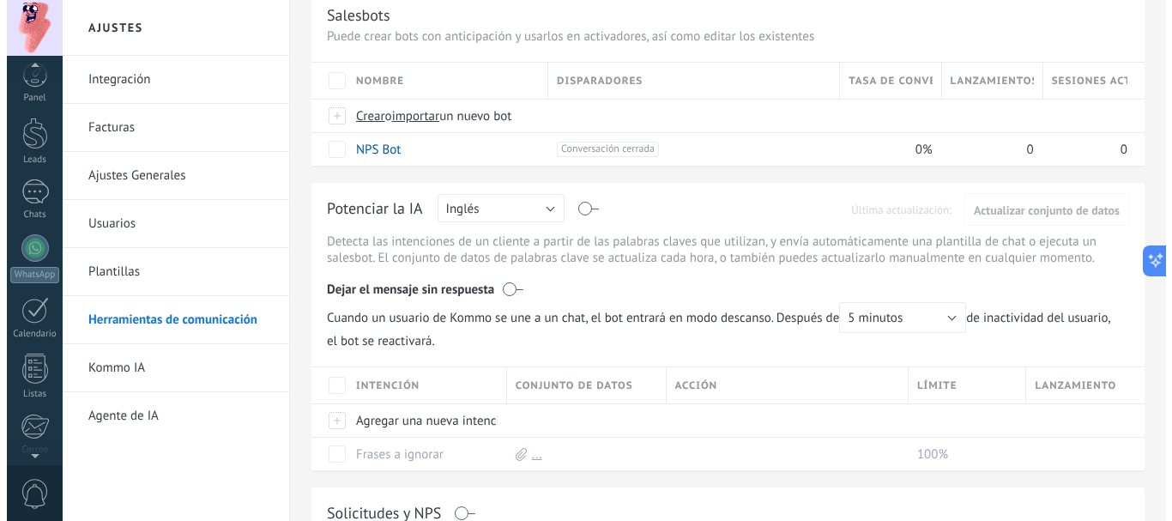
scroll to position [143, 0]
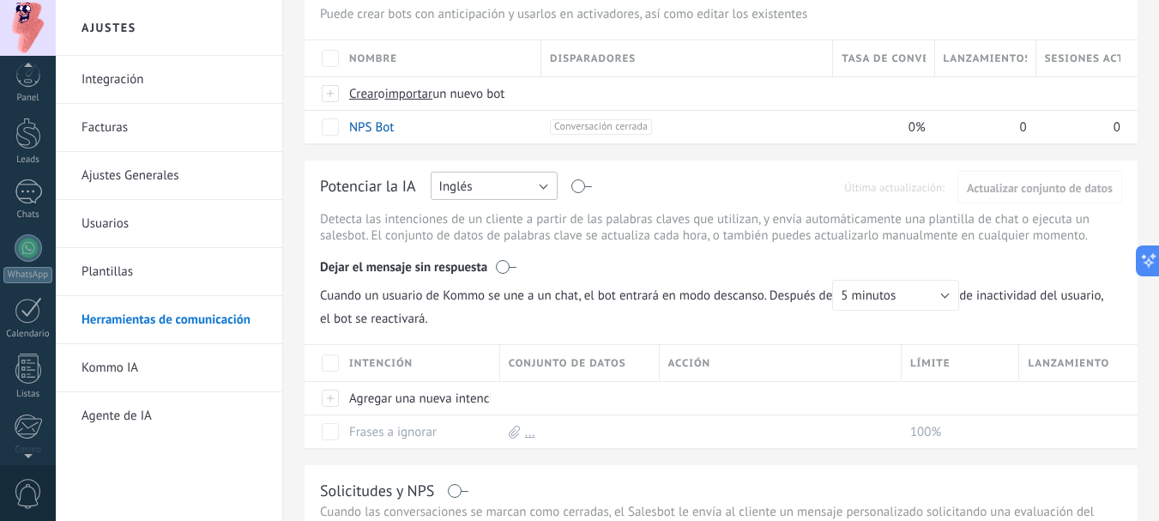
click at [546, 184] on button "Inglés" at bounding box center [494, 186] width 127 height 28
click at [478, 243] on span "Español" at bounding box center [485, 246] width 131 height 16
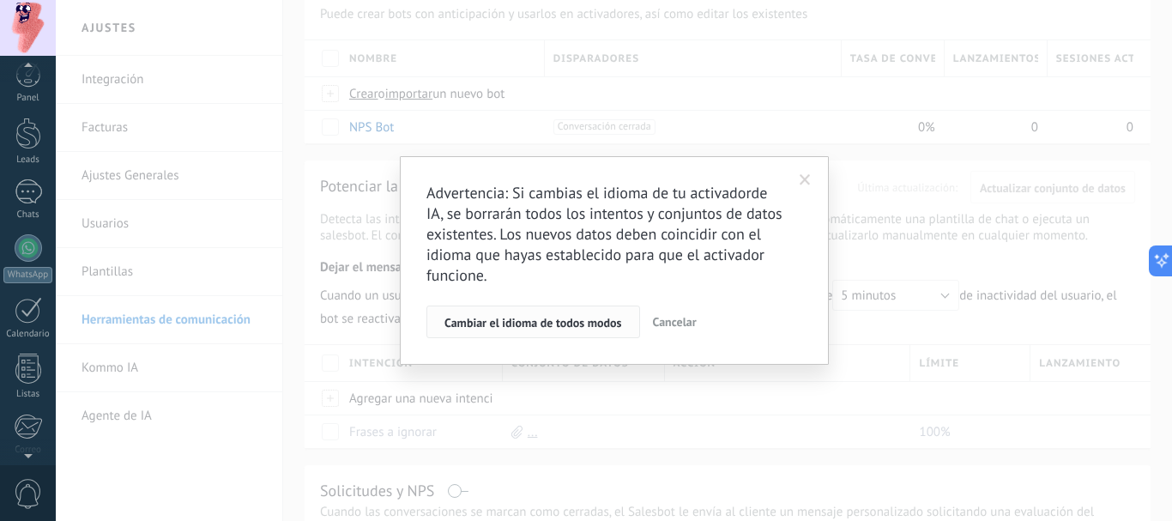
click at [535, 329] on span "Cambiar el idioma de todos modos" at bounding box center [533, 323] width 178 height 12
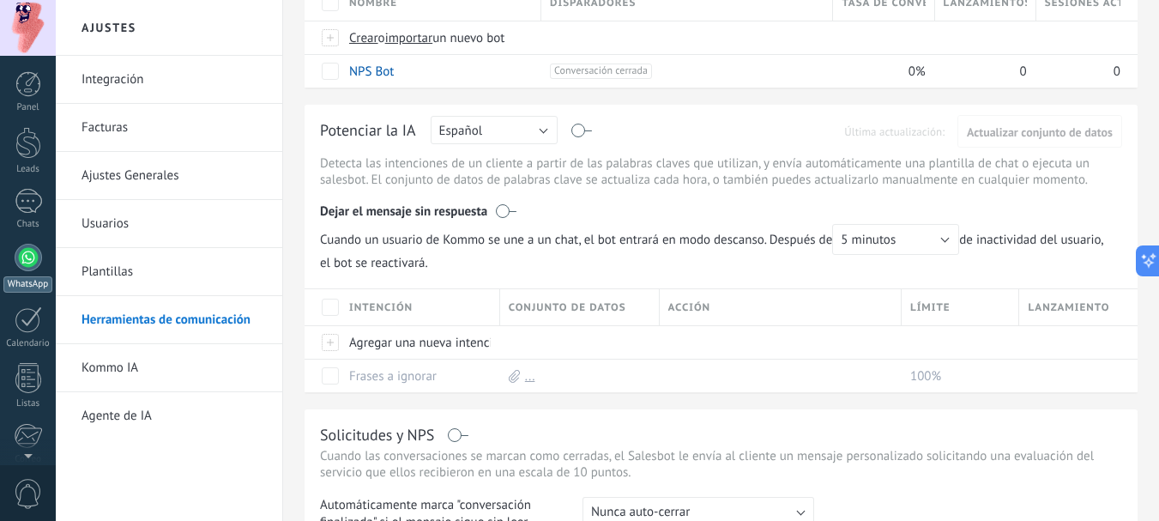
scroll to position [186, 0]
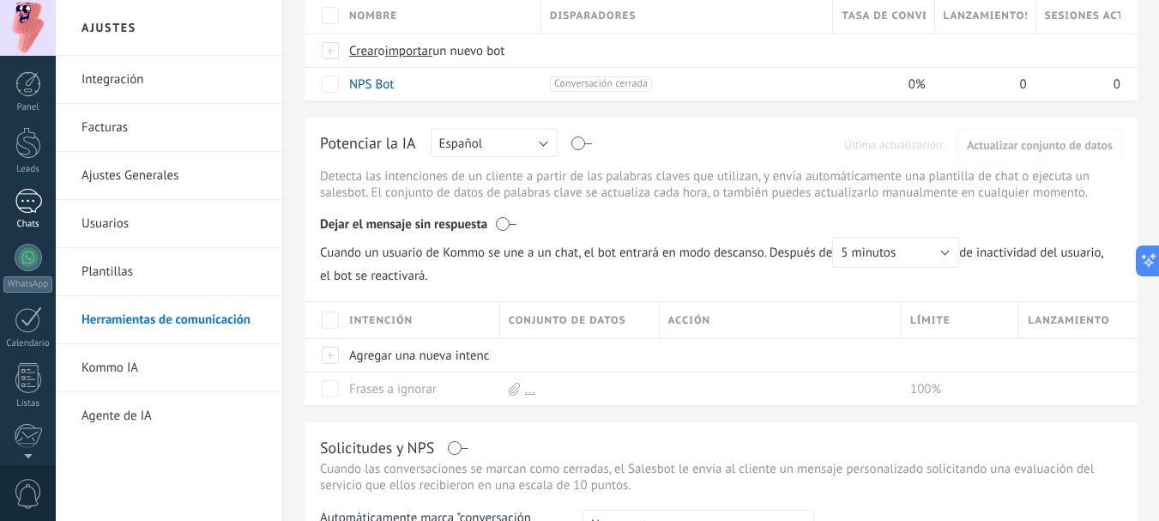
click at [30, 208] on div at bounding box center [28, 201] width 27 height 25
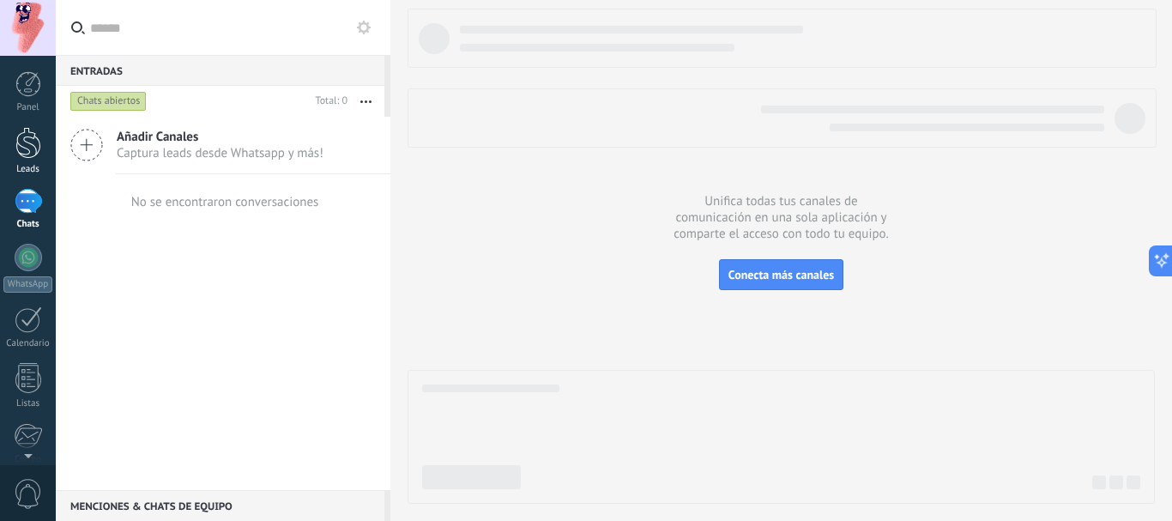
click at [23, 154] on div at bounding box center [28, 143] width 26 height 32
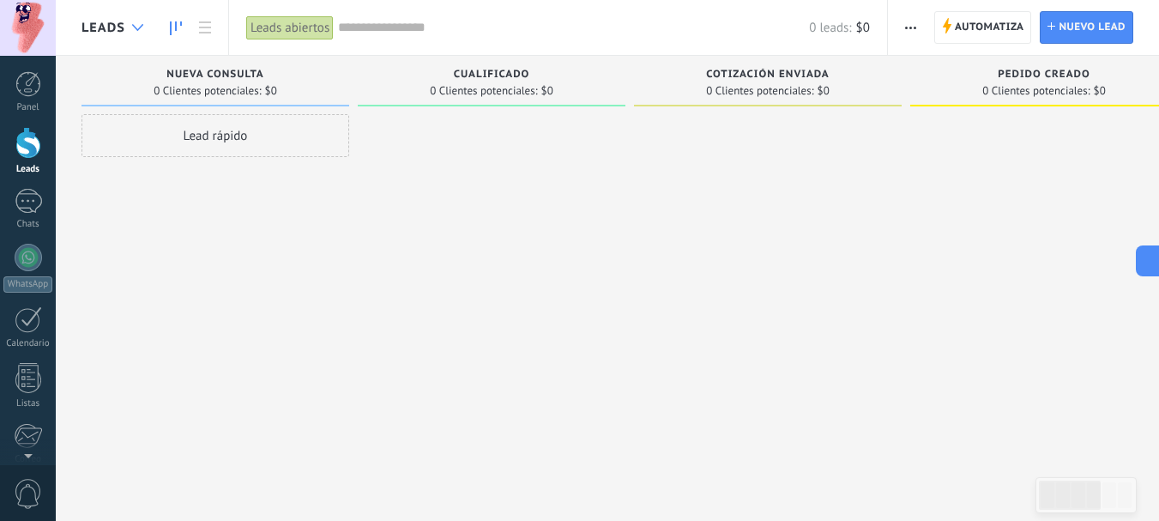
click at [142, 24] on icon at bounding box center [137, 27] width 11 height 7
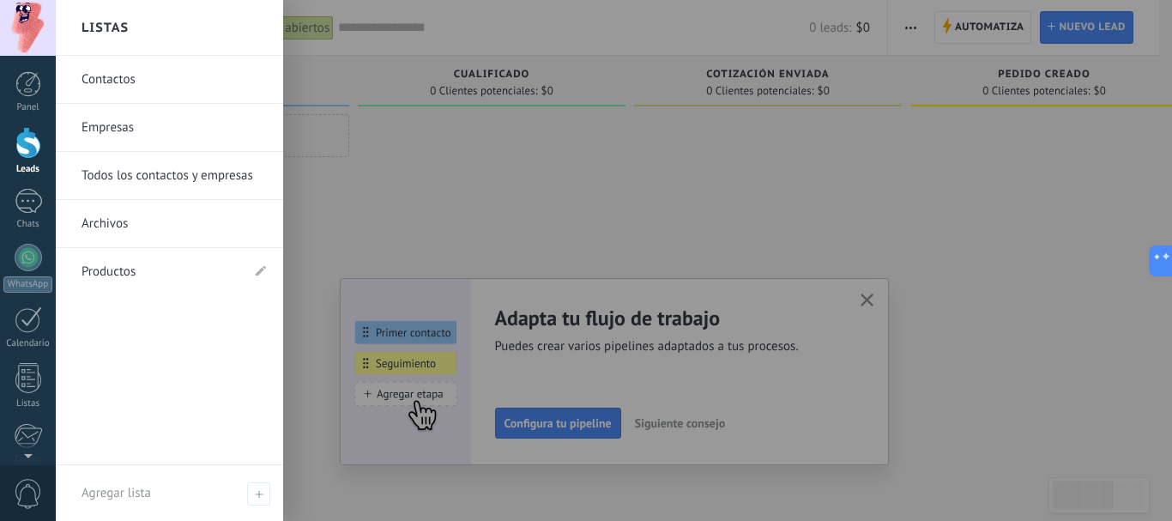
click at [116, 32] on h2 "Listas" at bounding box center [105, 28] width 47 height 54
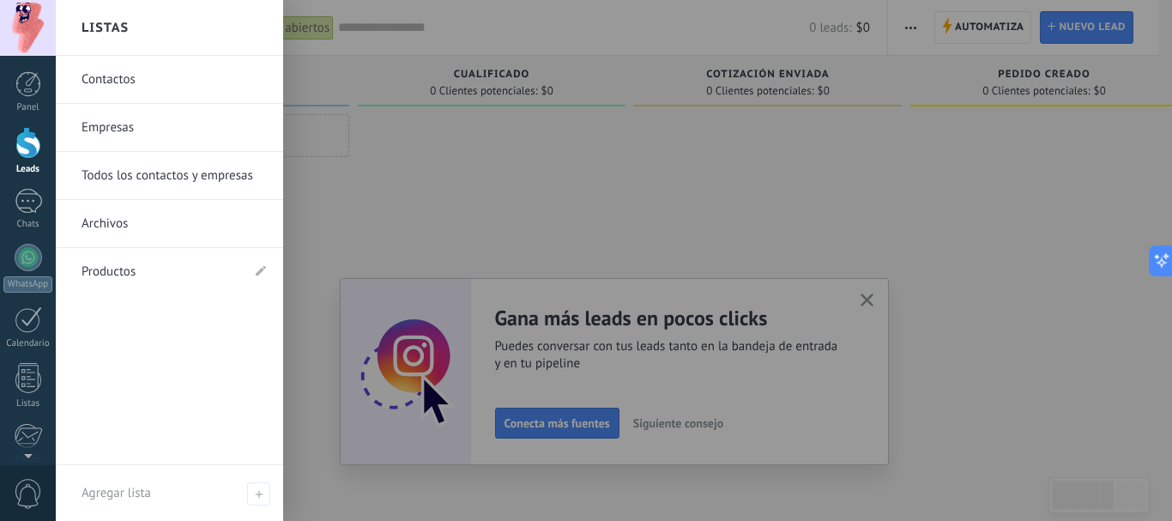
click at [329, 211] on div at bounding box center [642, 260] width 1172 height 521
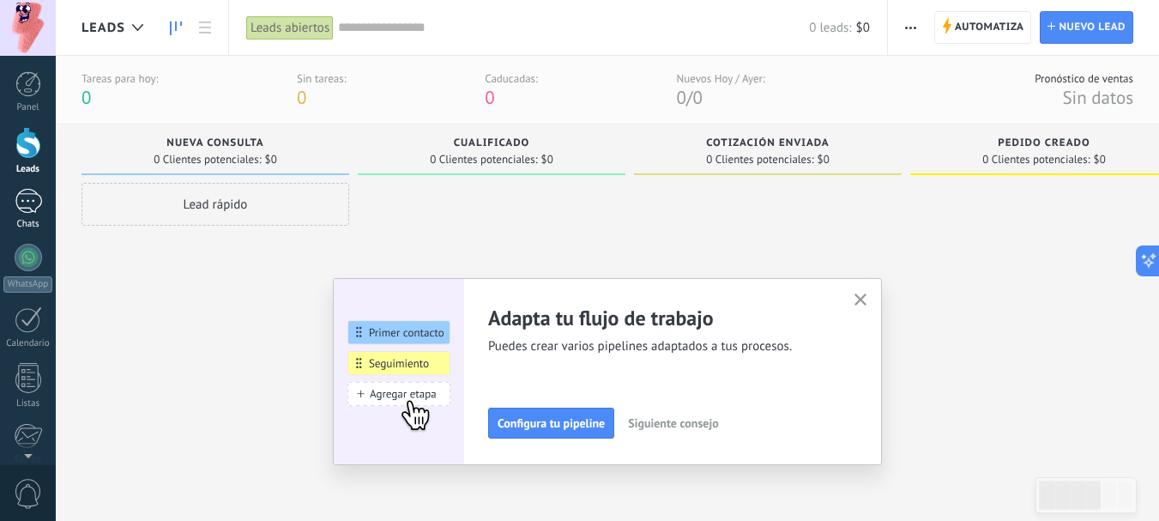
click at [26, 202] on div at bounding box center [28, 201] width 27 height 25
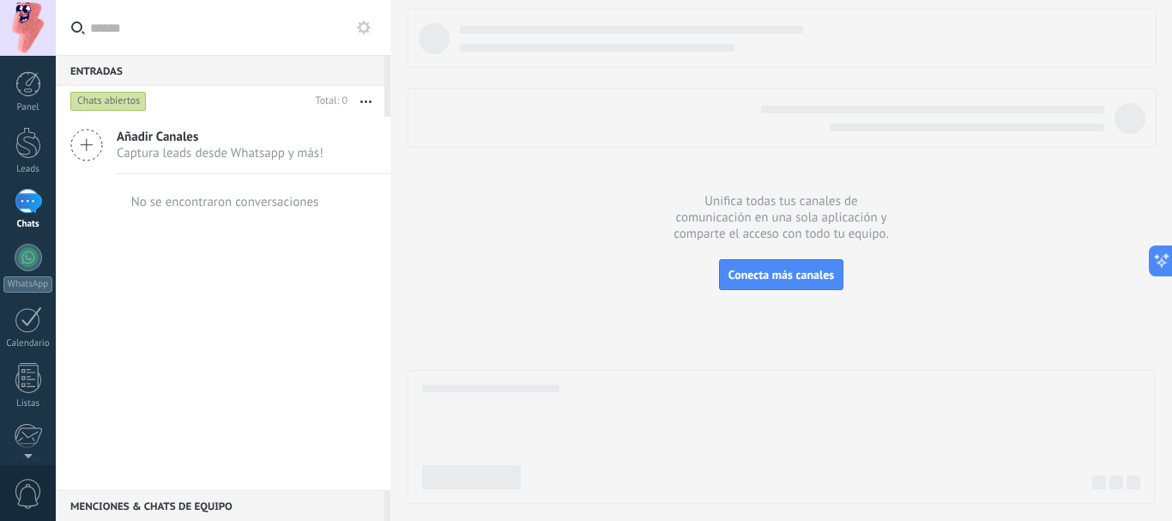
click at [142, 150] on span "Captura leads desde Whatsapp y más!" at bounding box center [220, 153] width 207 height 16
click at [80, 148] on icon at bounding box center [86, 145] width 33 height 33
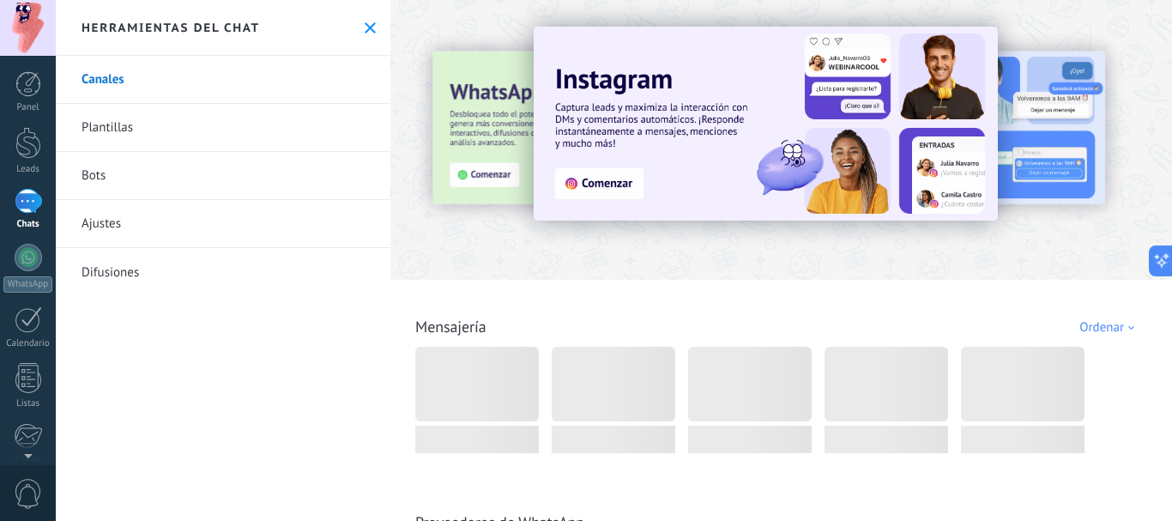
click at [94, 145] on link "Plantillas" at bounding box center [223, 128] width 335 height 48
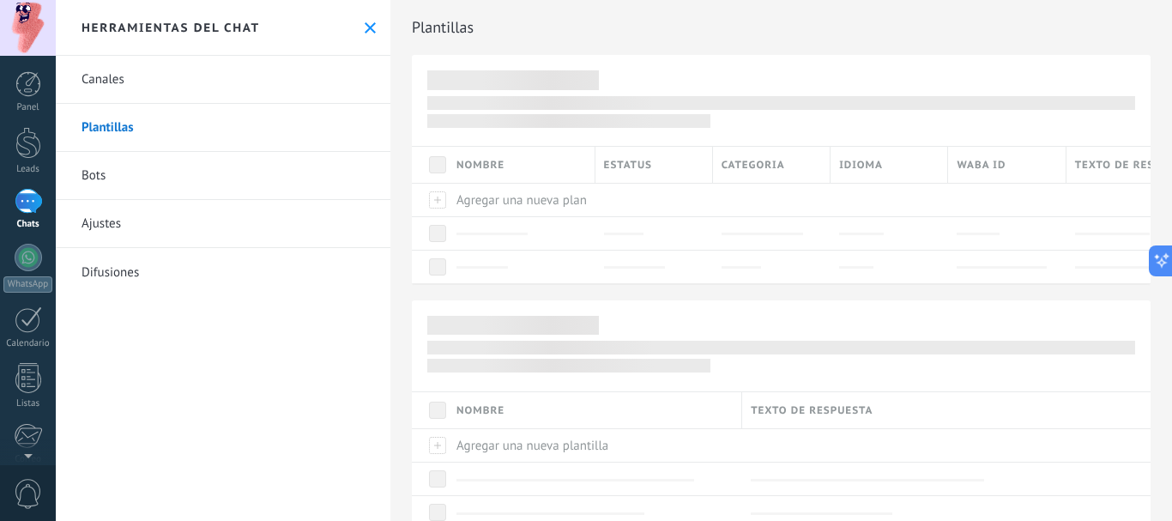
click at [118, 130] on link "Plantillas" at bounding box center [223, 128] width 335 height 48
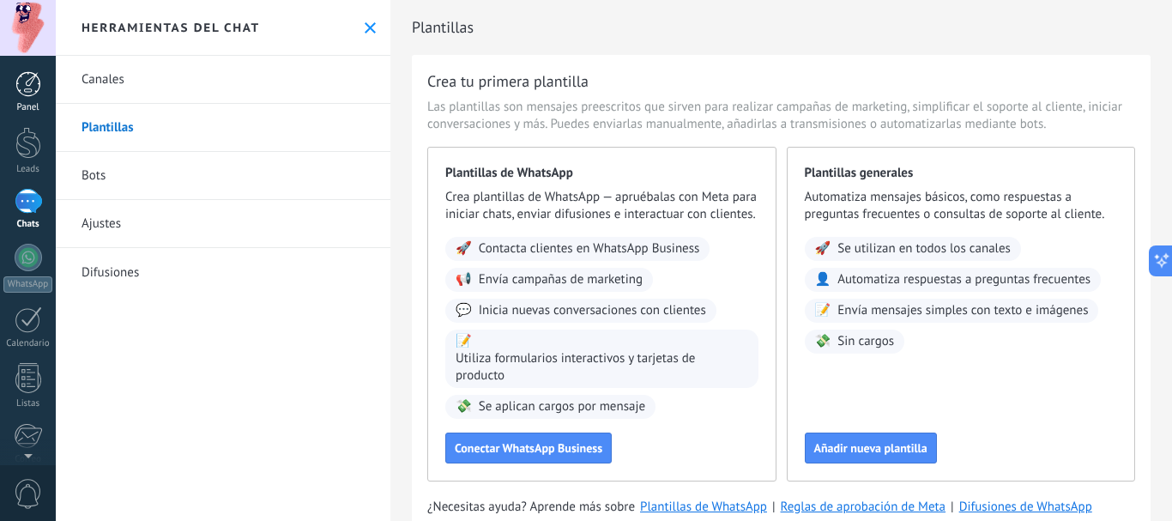
click at [19, 80] on div at bounding box center [28, 84] width 26 height 26
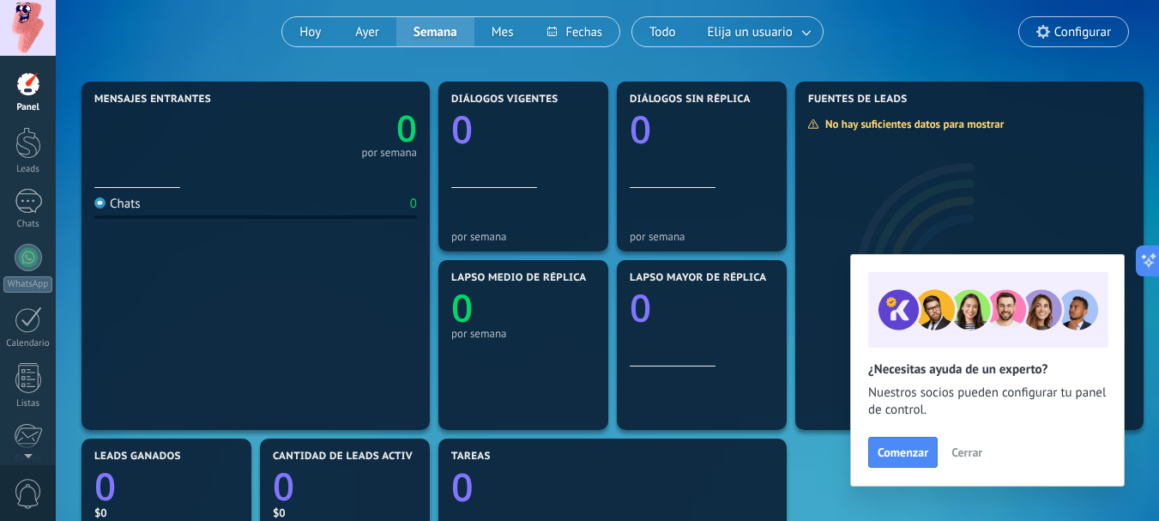
scroll to position [143, 0]
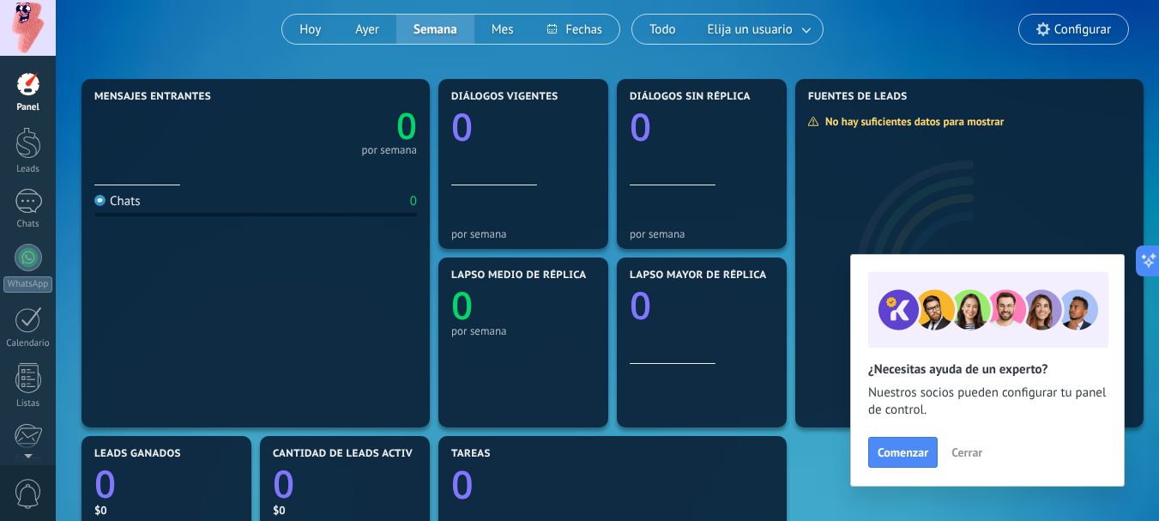
click at [977, 447] on span "Cerrar" at bounding box center [966, 452] width 31 height 12
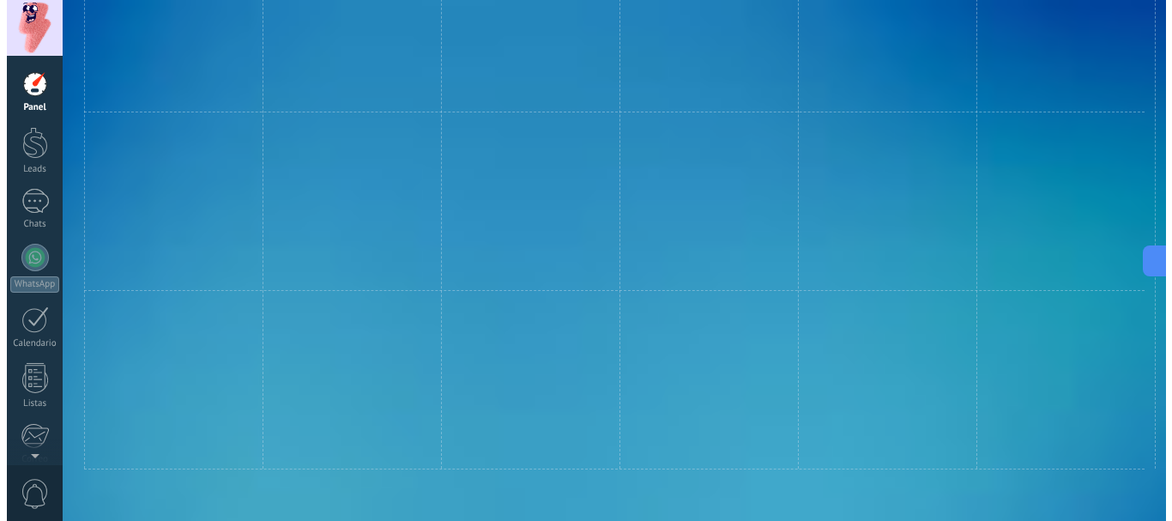
scroll to position [0, 0]
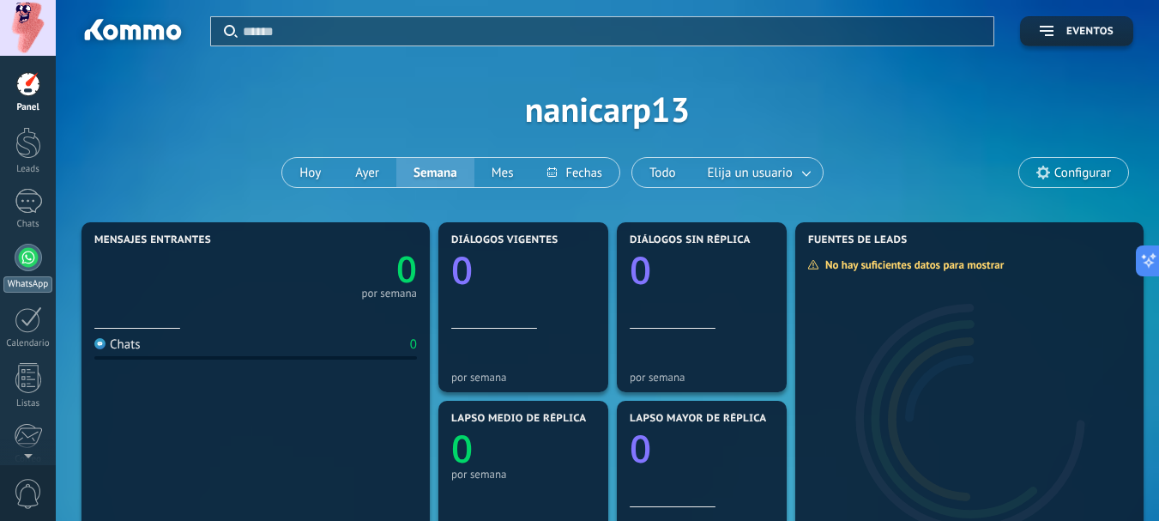
click at [27, 267] on div at bounding box center [28, 257] width 27 height 27
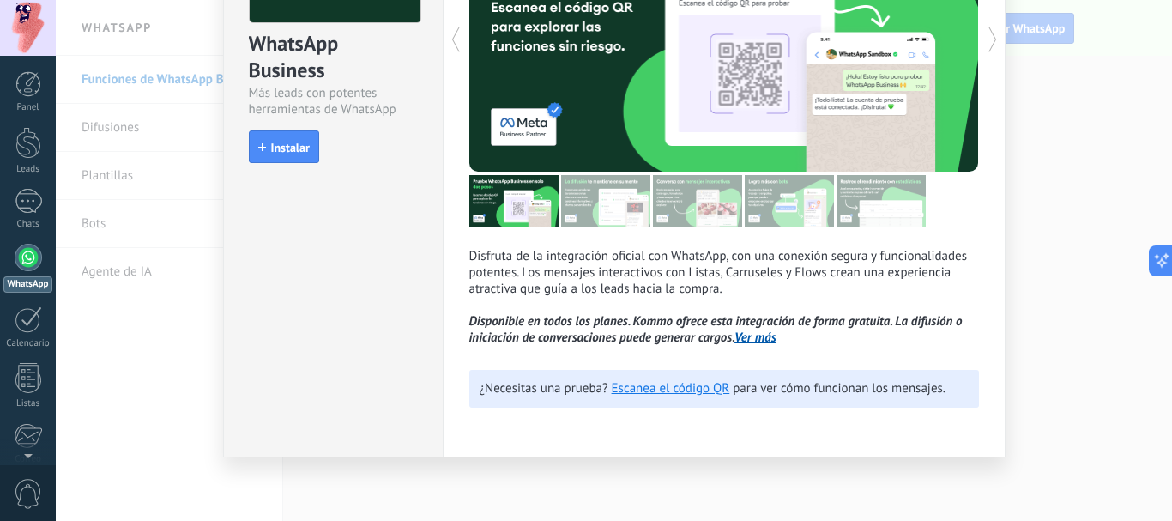
scroll to position [180, 0]
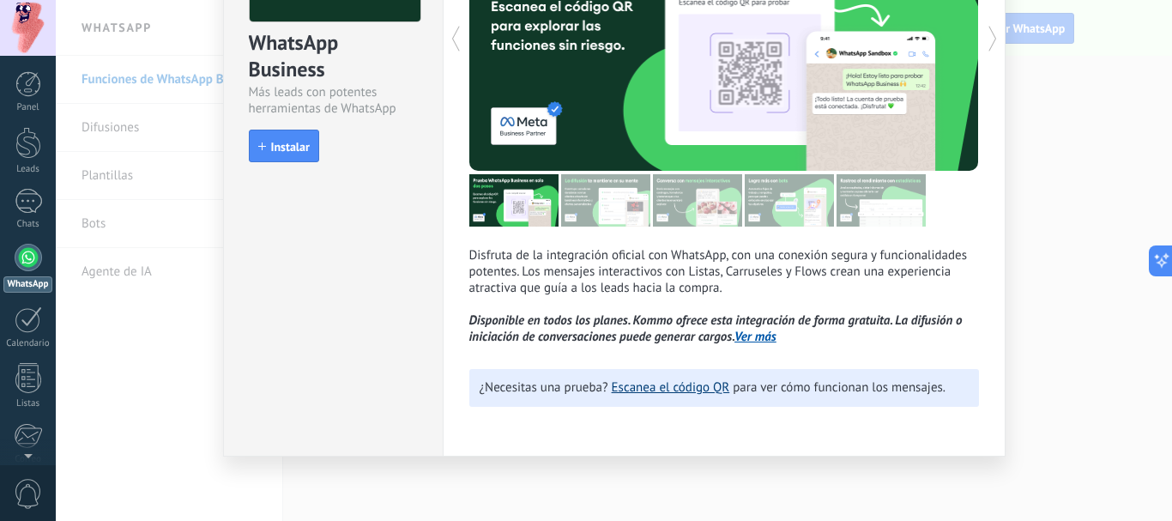
click at [687, 388] on link "Escanea el código QR" at bounding box center [671, 387] width 118 height 16
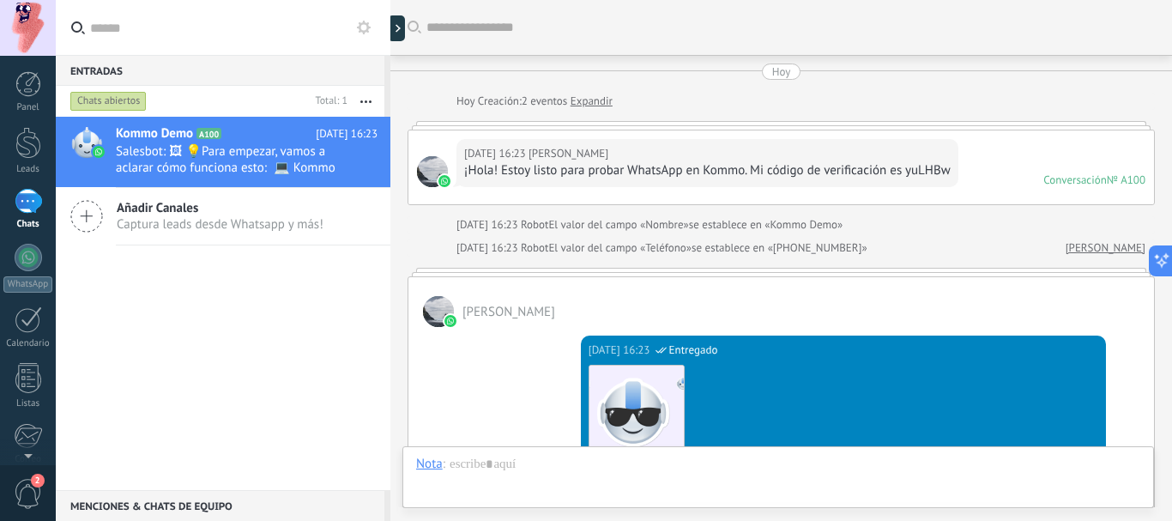
scroll to position [633, 0]
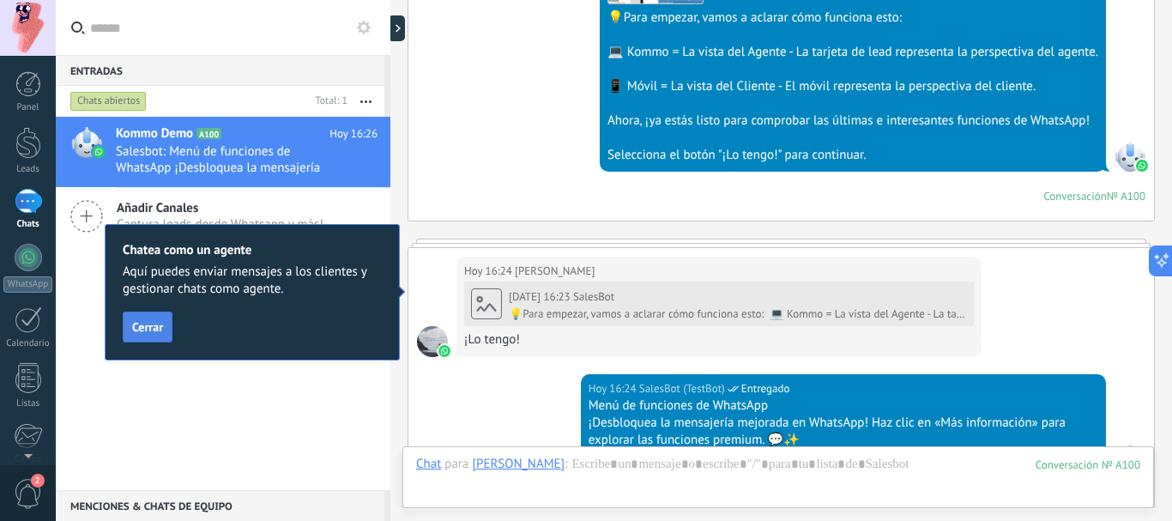
click at [149, 321] on span "Cerrar" at bounding box center [147, 327] width 31 height 12
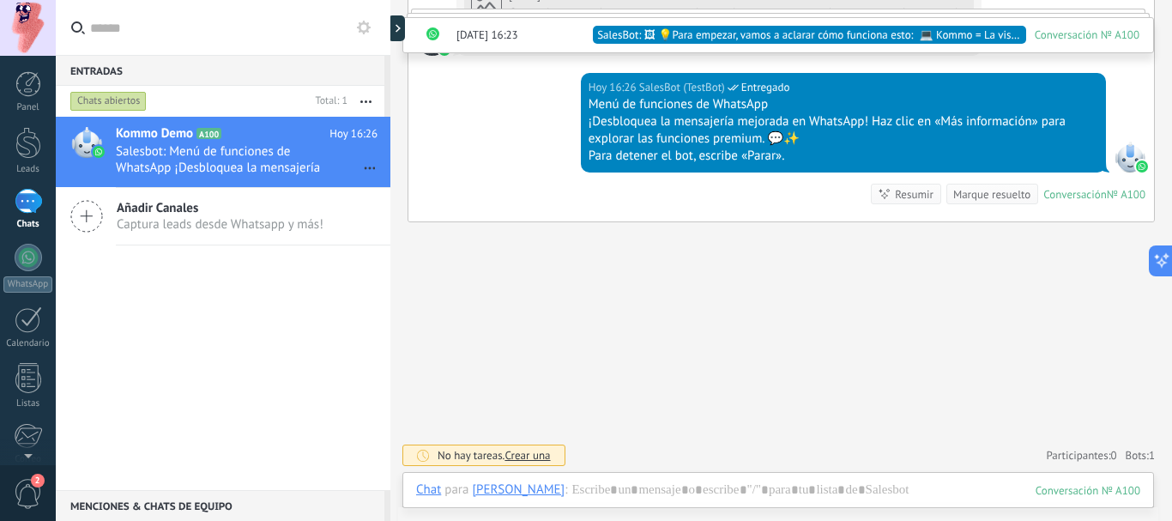
scroll to position [1544, 0]
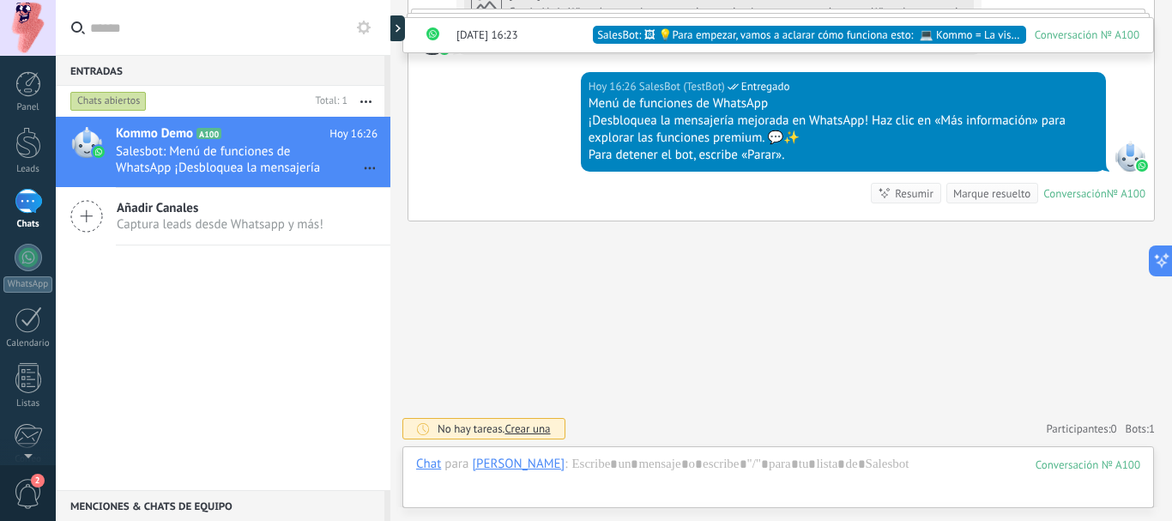
drag, startPoint x: 515, startPoint y: 341, endPoint x: 504, endPoint y: 341, distance: 11.2
drag, startPoint x: 487, startPoint y: 329, endPoint x: 414, endPoint y: 324, distance: 74.0
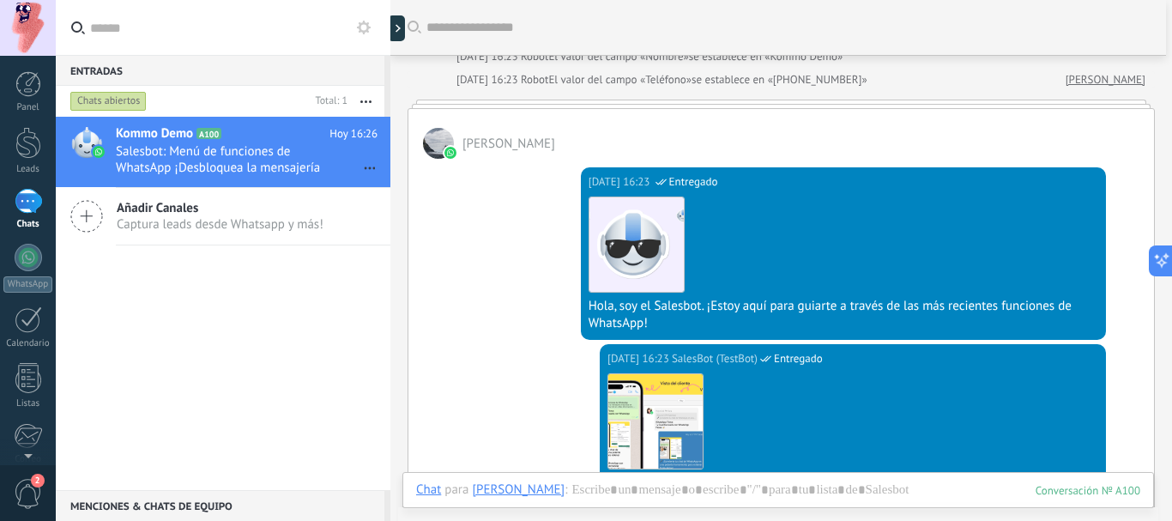
scroll to position [0, 0]
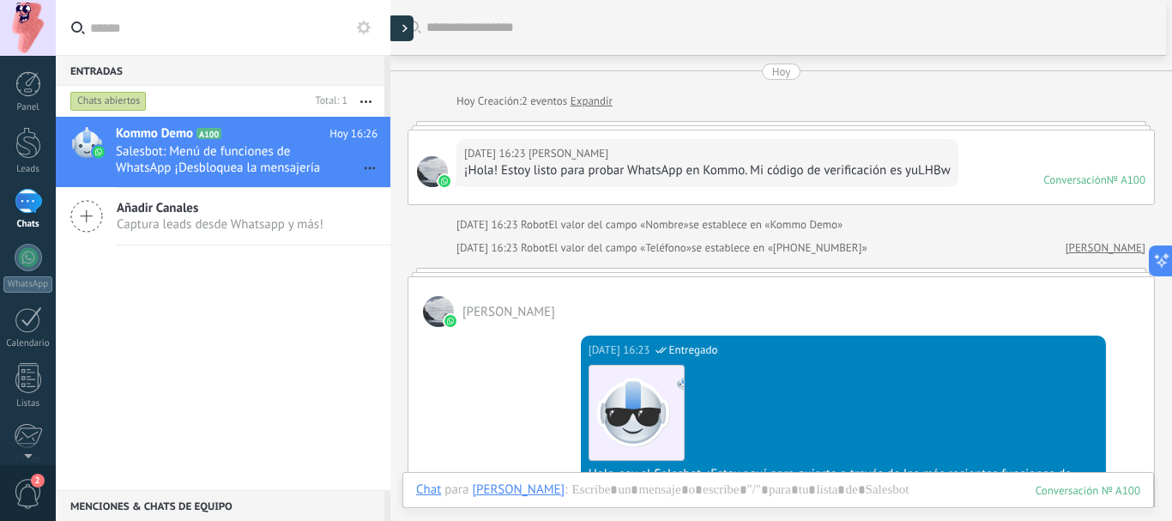
click at [399, 32] on div at bounding box center [401, 28] width 26 height 26
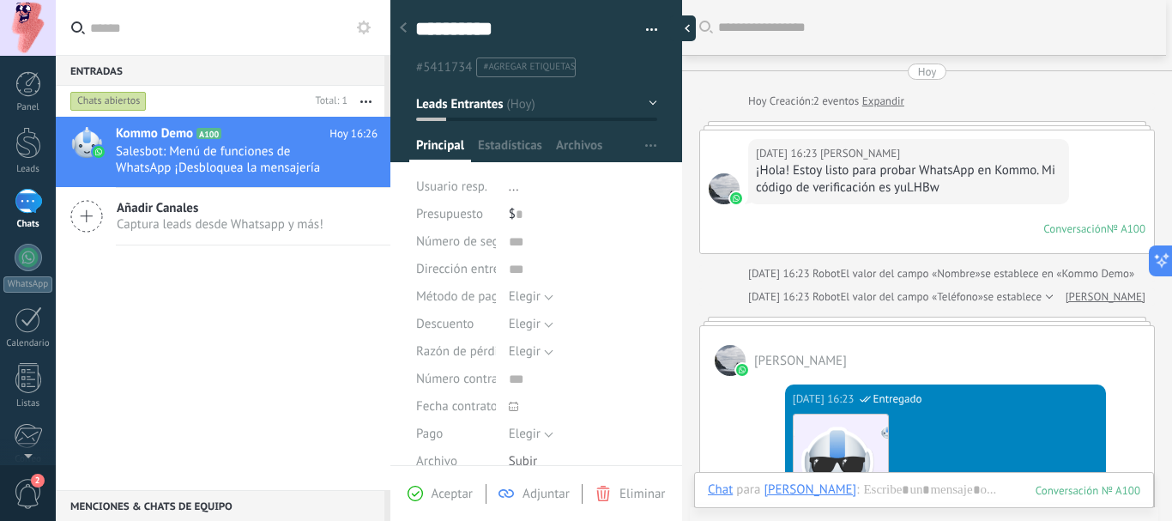
scroll to position [26, 0]
drag, startPoint x: 479, startPoint y: 150, endPoint x: 460, endPoint y: 148, distance: 19.0
click at [460, 148] on div "Configurar Principal Estadísticas Archivos" at bounding box center [536, 149] width 255 height 25
drag, startPoint x: 460, startPoint y: 148, endPoint x: 450, endPoint y: 137, distance: 14.6
click at [450, 137] on span "Principal" at bounding box center [440, 149] width 48 height 25
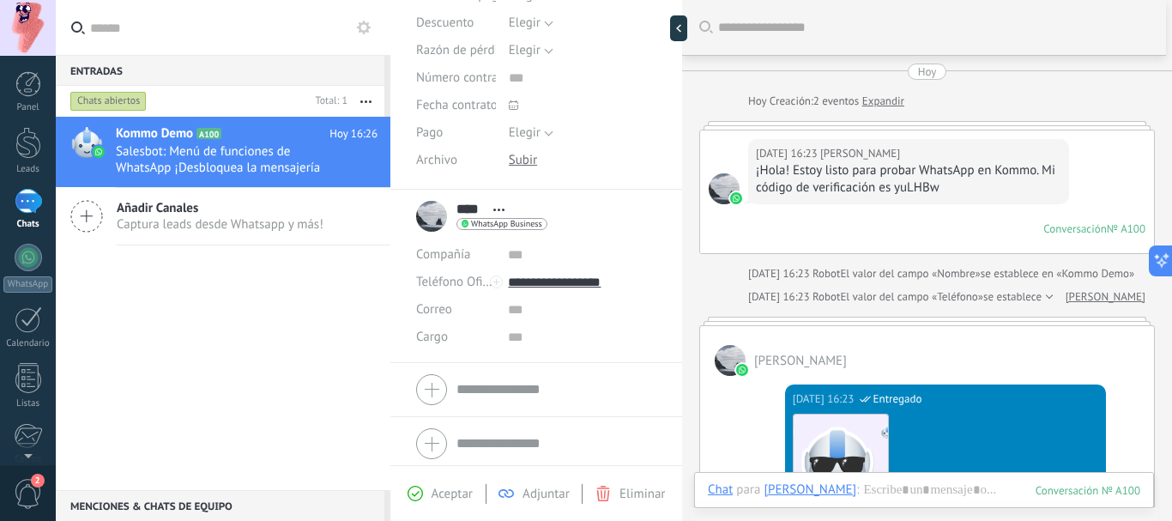
scroll to position [307, 0]
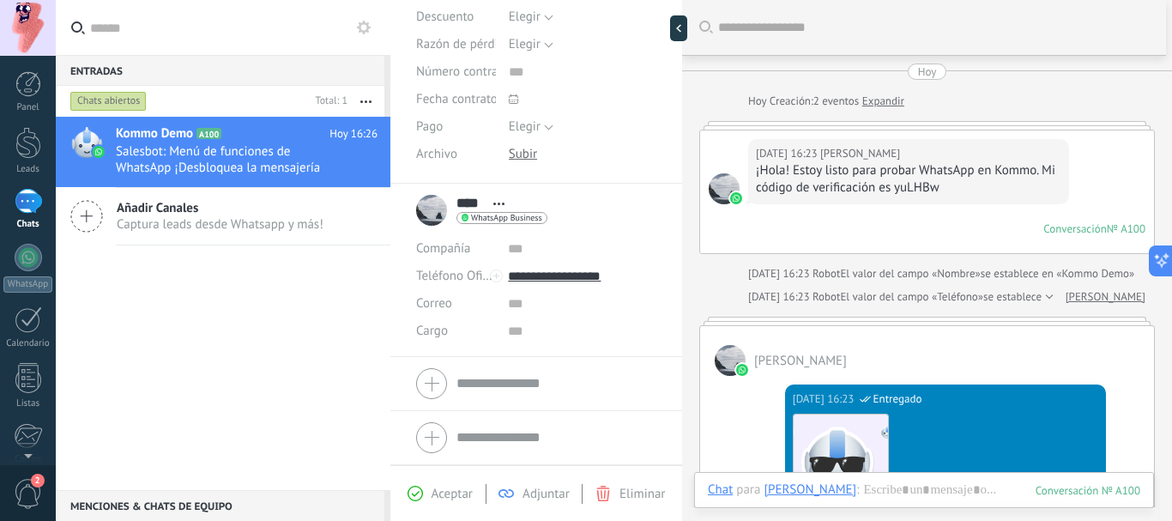
click at [309, 362] on div "Kommo Demo A100 [DATE] 16:26 Salesbot: Menú de funciones de WhatsApp ¡Desbloque…" at bounding box center [223, 303] width 335 height 373
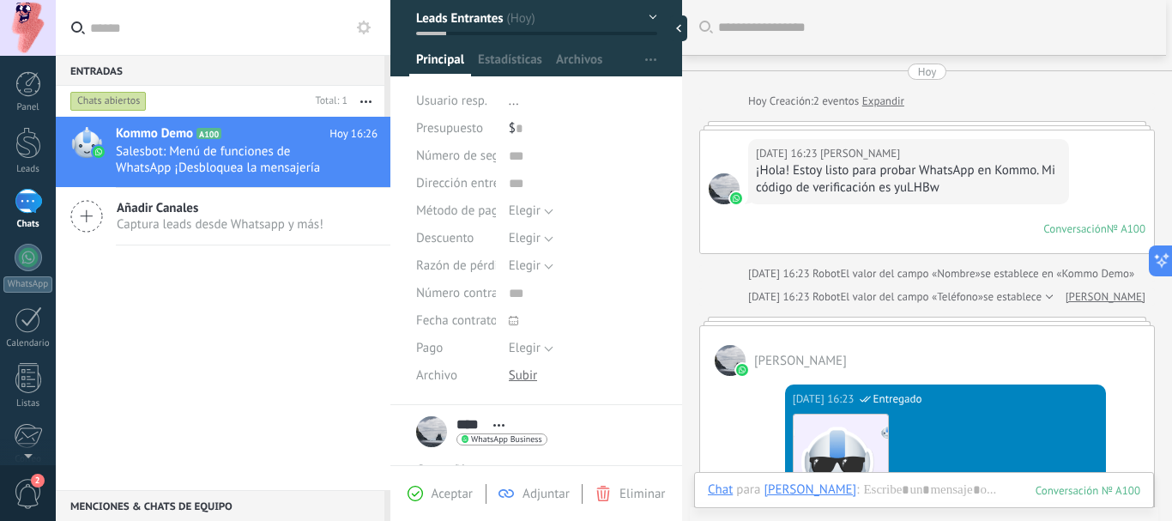
scroll to position [0, 0]
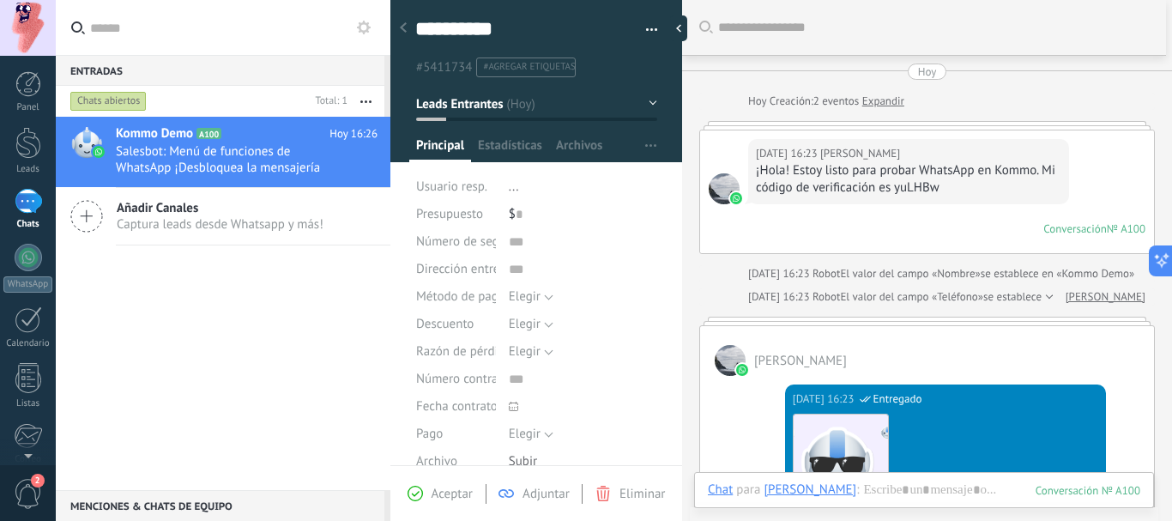
click at [648, 101] on button "Leads Entrantes" at bounding box center [536, 103] width 241 height 31
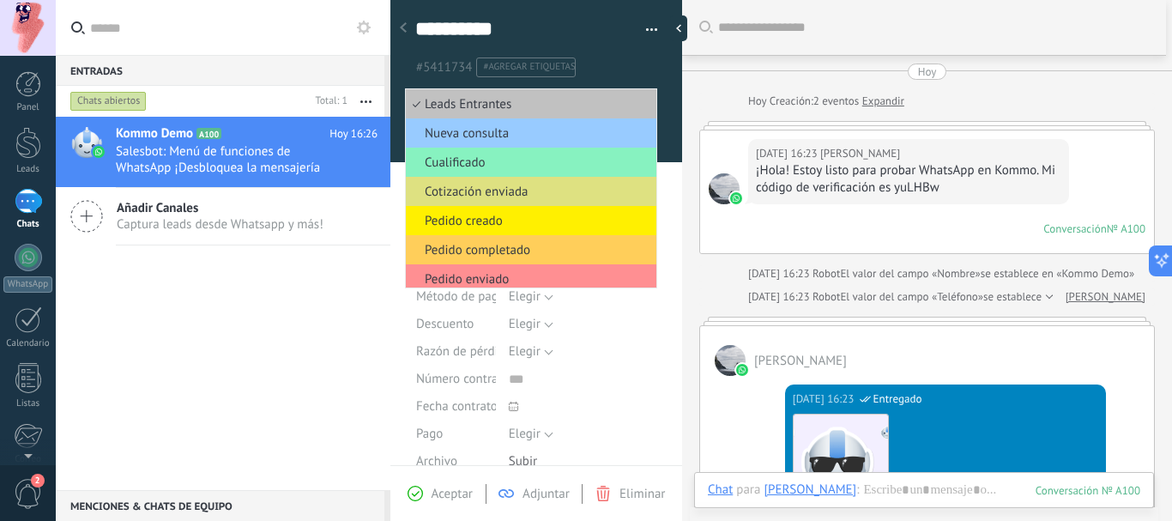
click at [503, 123] on li "Nueva consulta" at bounding box center [531, 132] width 251 height 29
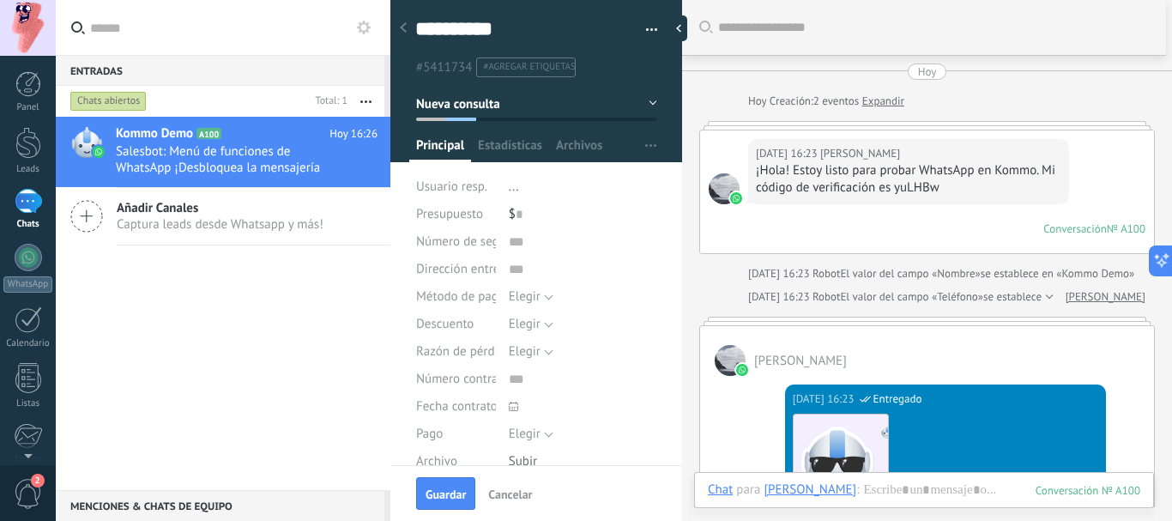
drag, startPoint x: 476, startPoint y: 154, endPoint x: 467, endPoint y: 154, distance: 9.4
click at [468, 154] on div "Configurar Principal Estadísticas Archivos" at bounding box center [536, 149] width 255 height 25
click at [316, 341] on div "Kommo Demo A100 [DATE] 16:26 Salesbot: Menú de funciones de WhatsApp ¡Desbloque…" at bounding box center [223, 303] width 335 height 373
click at [680, 27] on div at bounding box center [683, 28] width 26 height 26
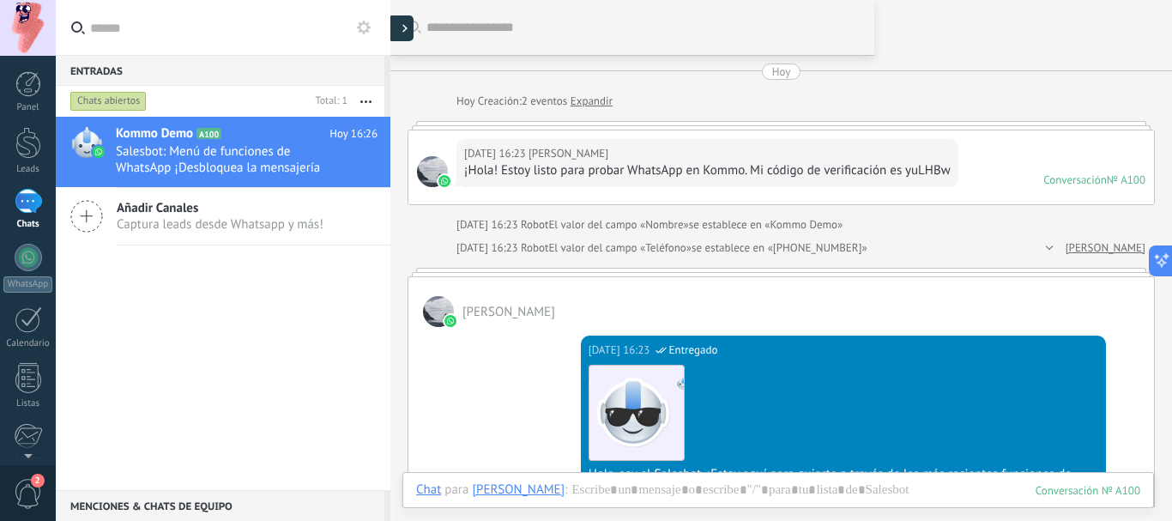
type textarea "**********"
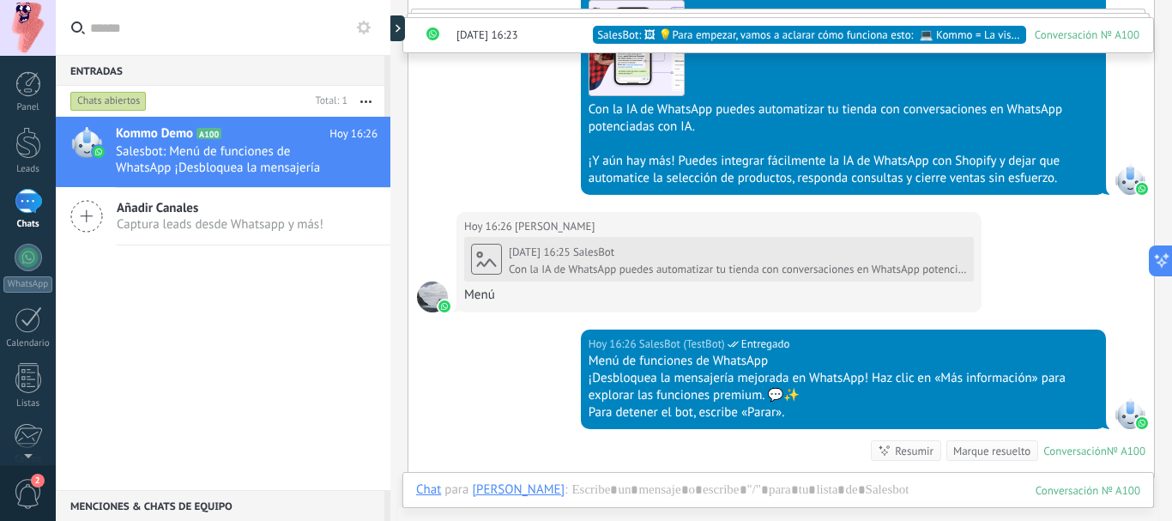
scroll to position [1544, 0]
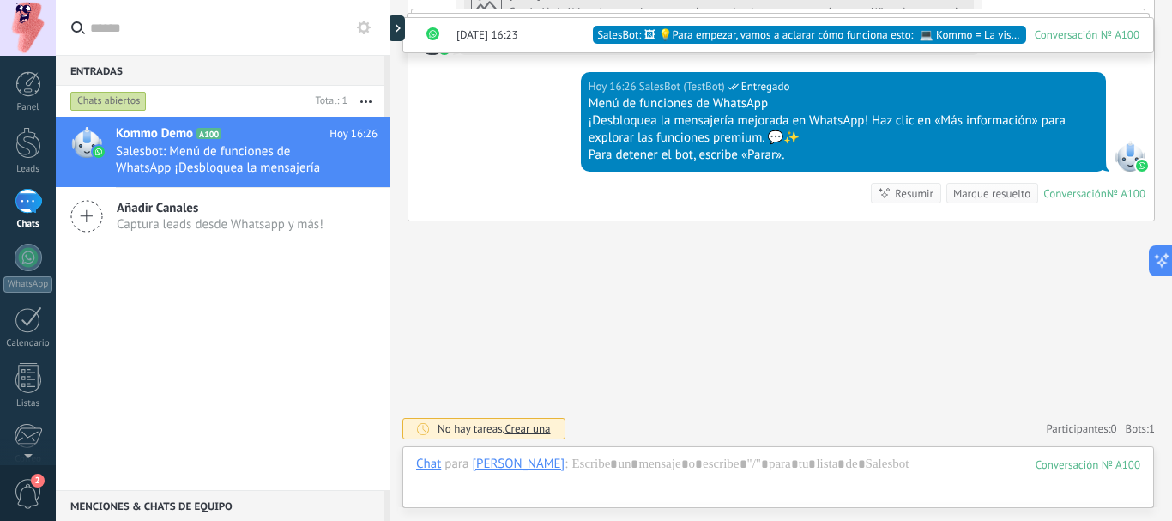
click at [516, 45] on div "[DATE] 16:23 SalesBot: 🖼 💡Para empezar, vamos a aclarar cómo funciona esto: 💻 K…" at bounding box center [778, 35] width 752 height 36
click at [598, 43] on span "SalesBot: 🖼 💡Para empezar, vamos a aclarar cómo funciona esto: 💻 Kommo = La vis…" at bounding box center [809, 35] width 425 height 17
click at [450, 438] on div "No hay tareas. Crear una Participantes: 0 Agregar usuario Bots: 1 Active bots T…" at bounding box center [781, 428] width 747 height 28
